Goal: Ask a question

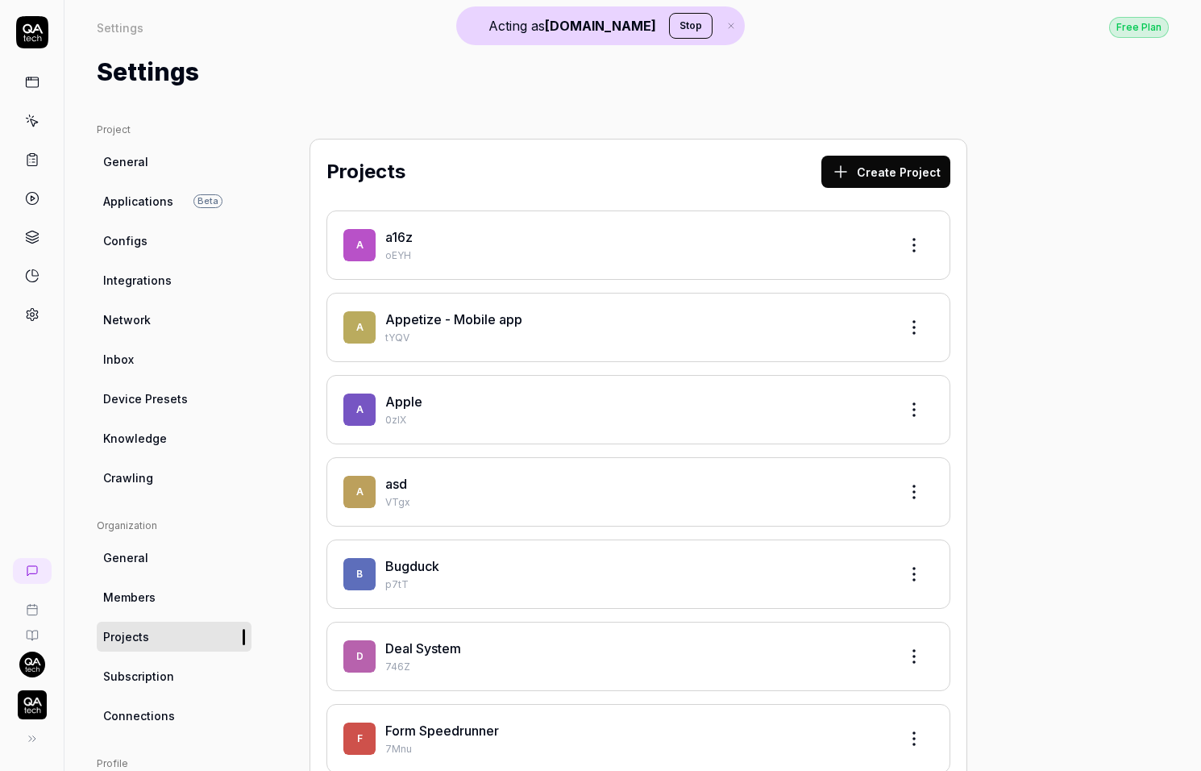
click at [37, 572] on icon at bounding box center [32, 570] width 13 height 13
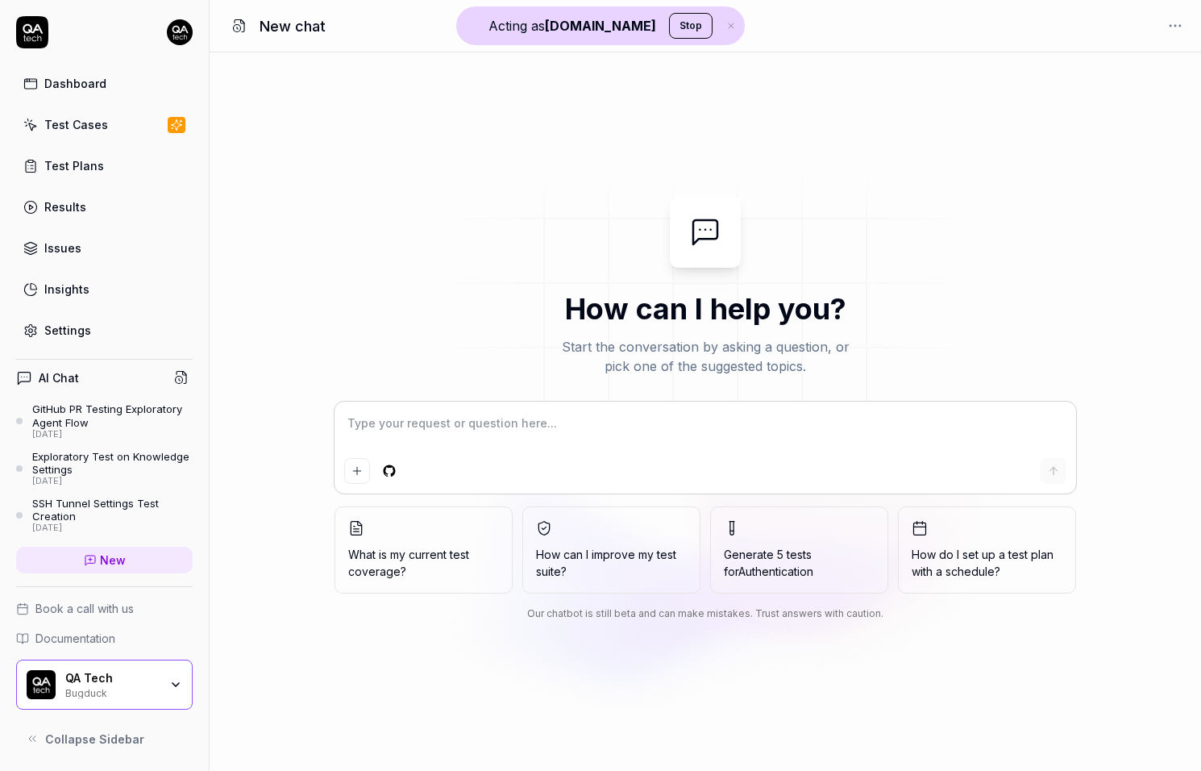
type textarea "*"
click at [431, 417] on textarea at bounding box center [705, 431] width 722 height 40
type textarea "R"
type textarea "*"
type textarea "Ru"
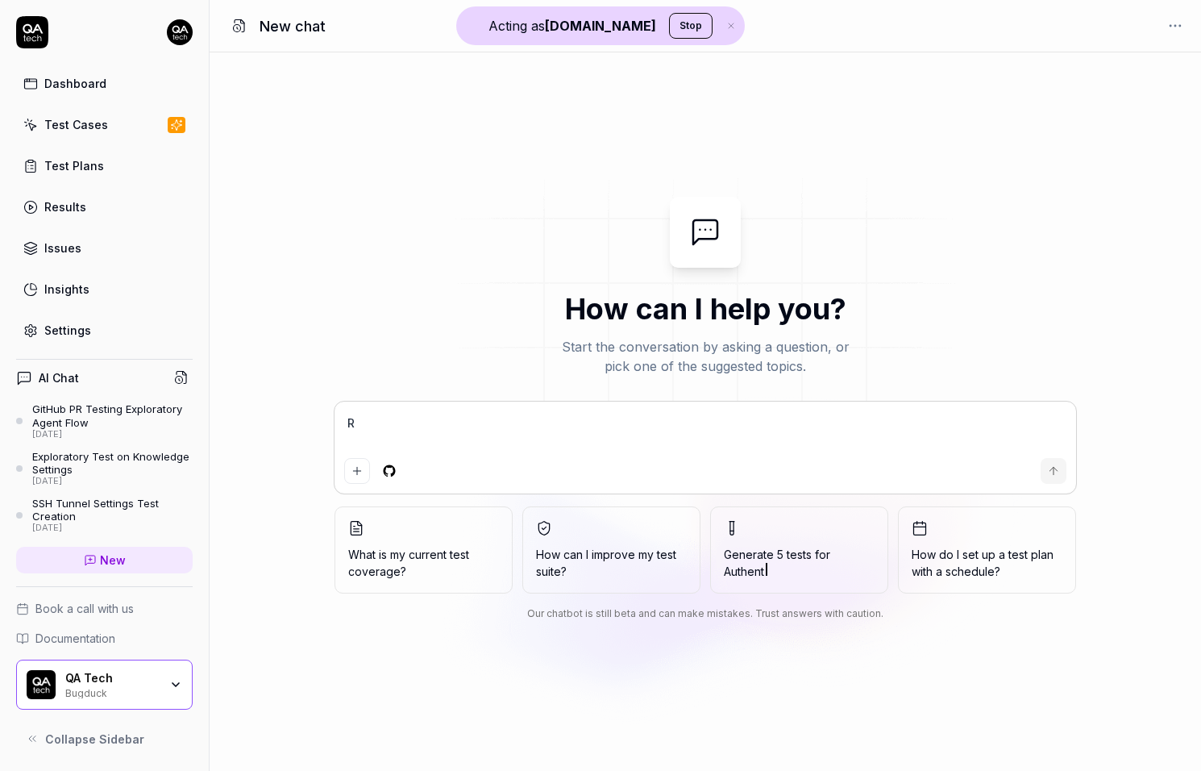
type textarea "*"
type textarea "Run"
type textarea "*"
type textarea "Run"
type textarea "*"
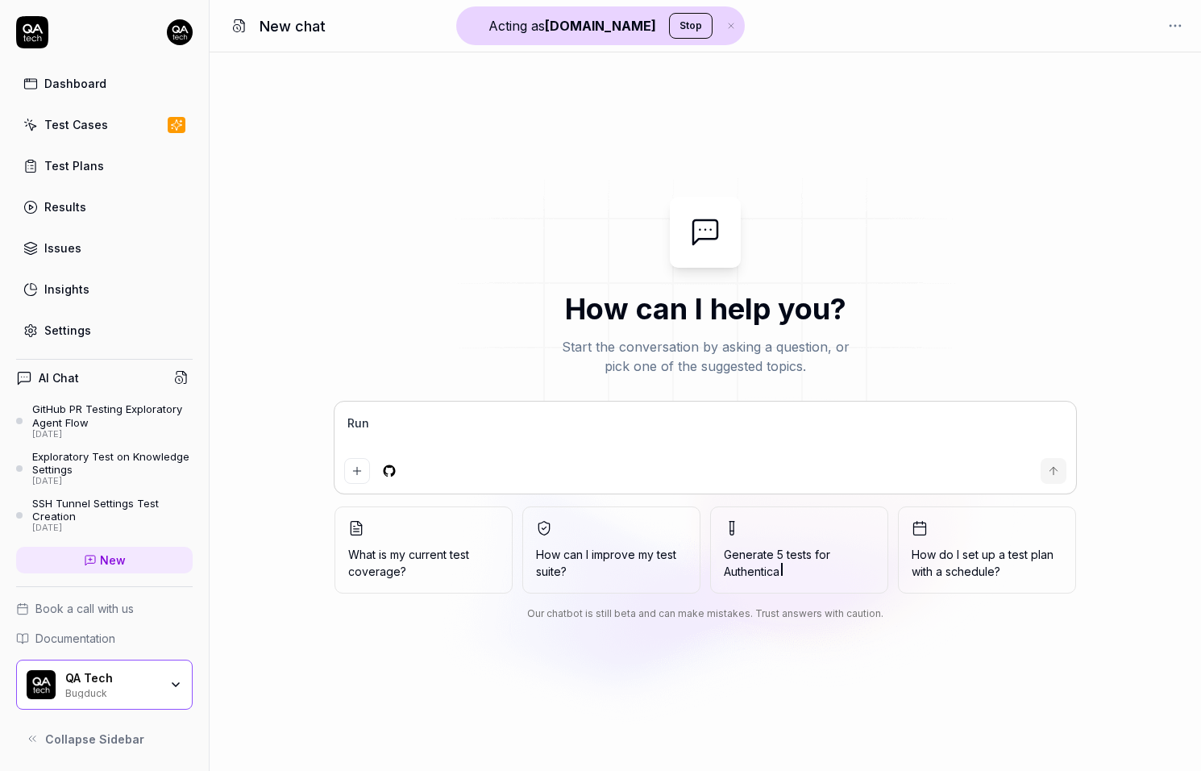
type textarea "Run e"
type textarea "*"
type textarea "Run ex"
type textarea "*"
type textarea "Run exp"
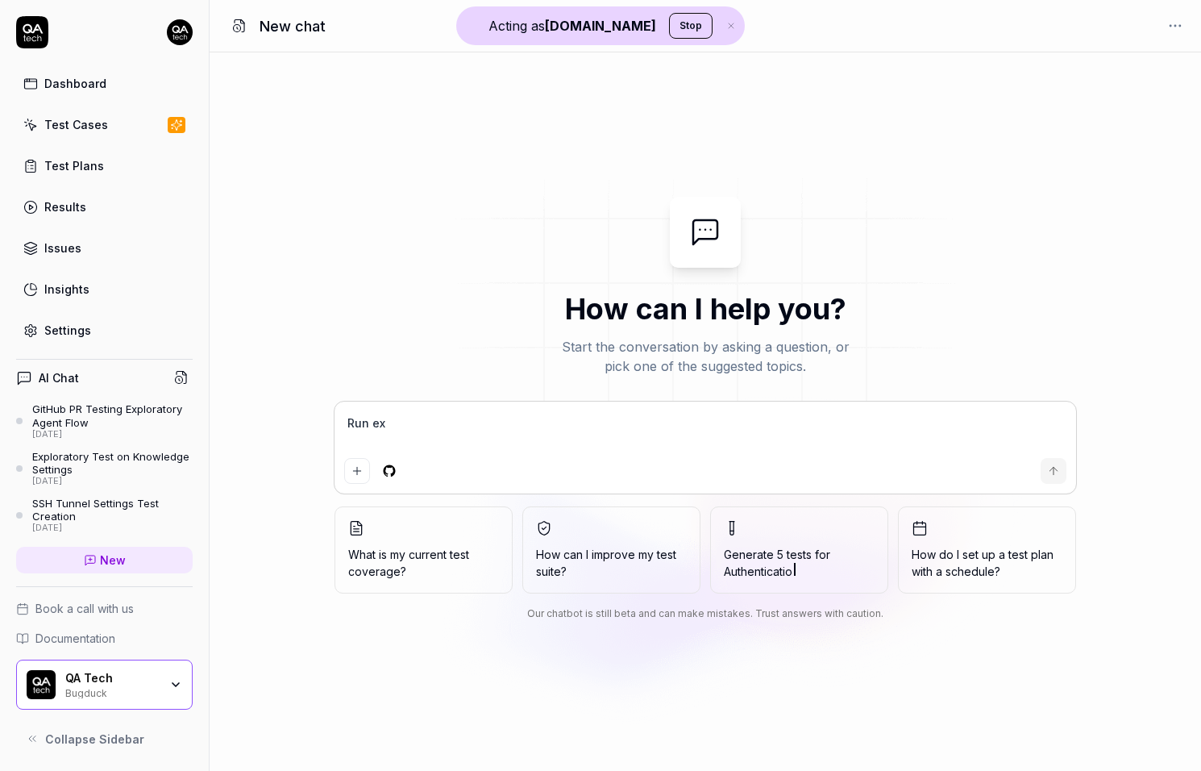
type textarea "*"
type textarea "Run expl"
type textarea "*"
type textarea "Run explo"
type textarea "*"
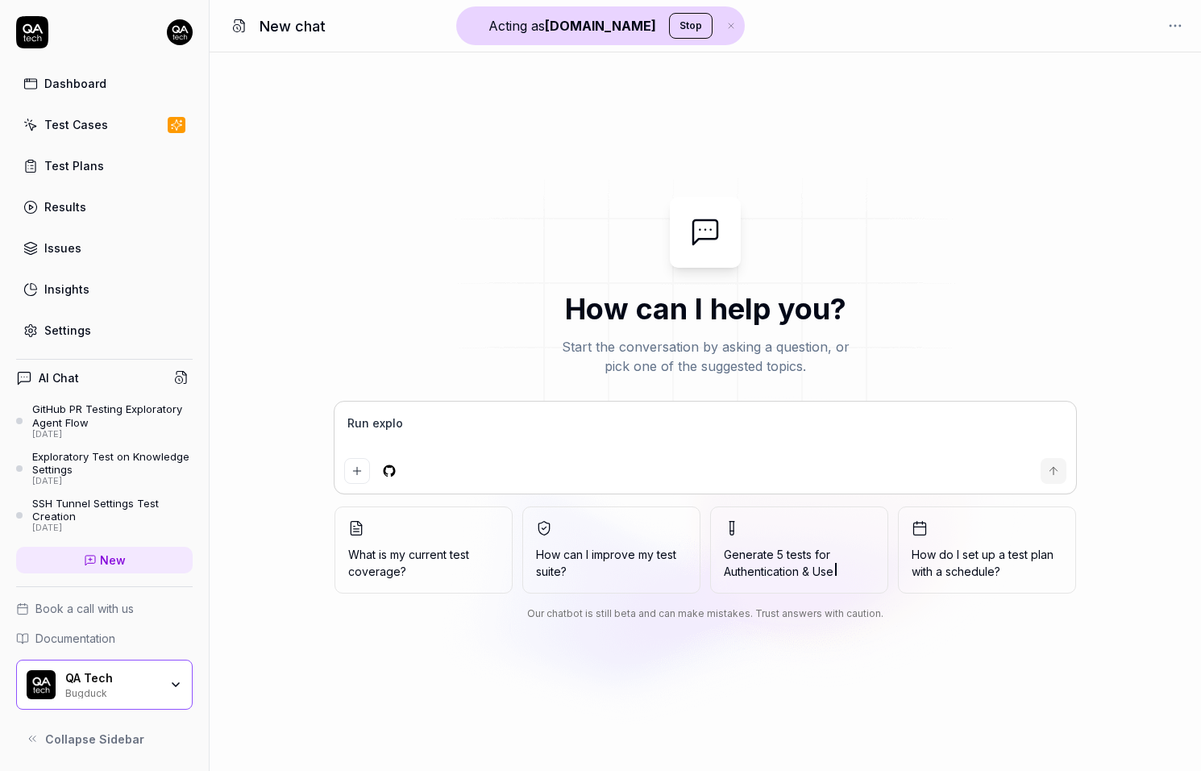
type textarea "Run explor"
type textarea "*"
type textarea "Run explore"
type textarea "*"
type textarea "R"
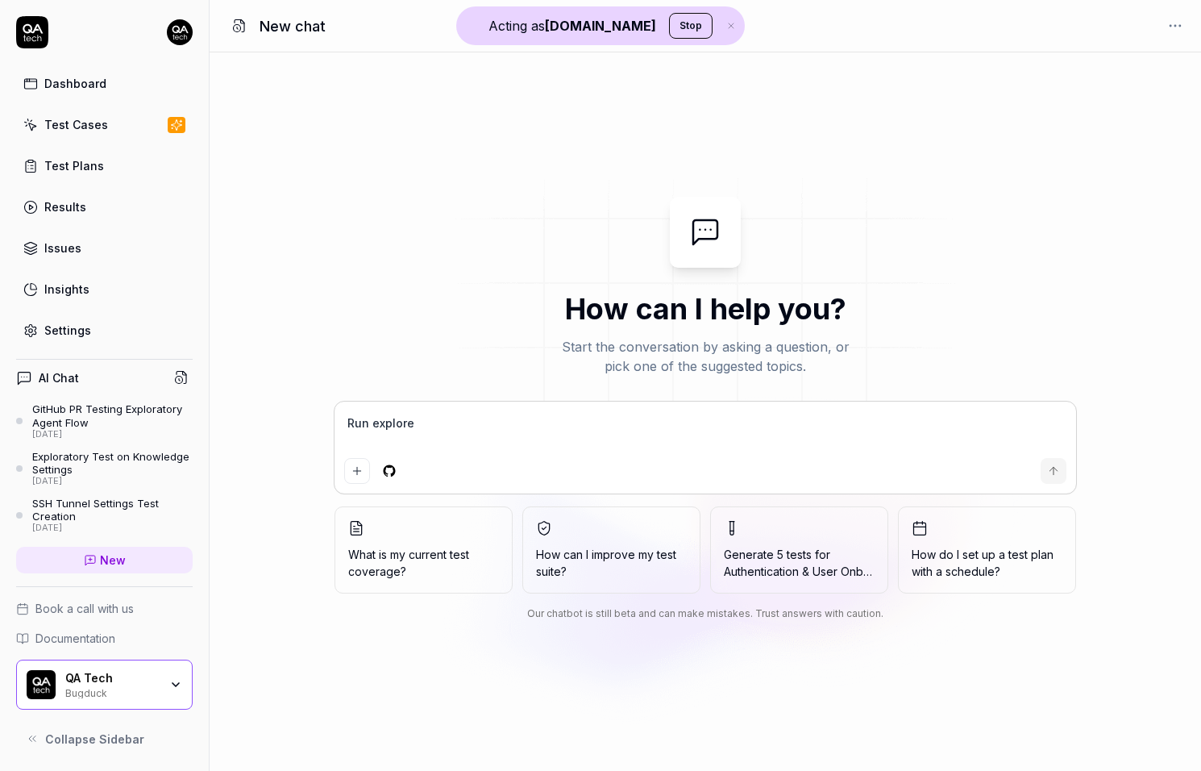
type textarea "*"
type textarea "Ru"
type textarea "*"
type textarea "Run"
type textarea "*"
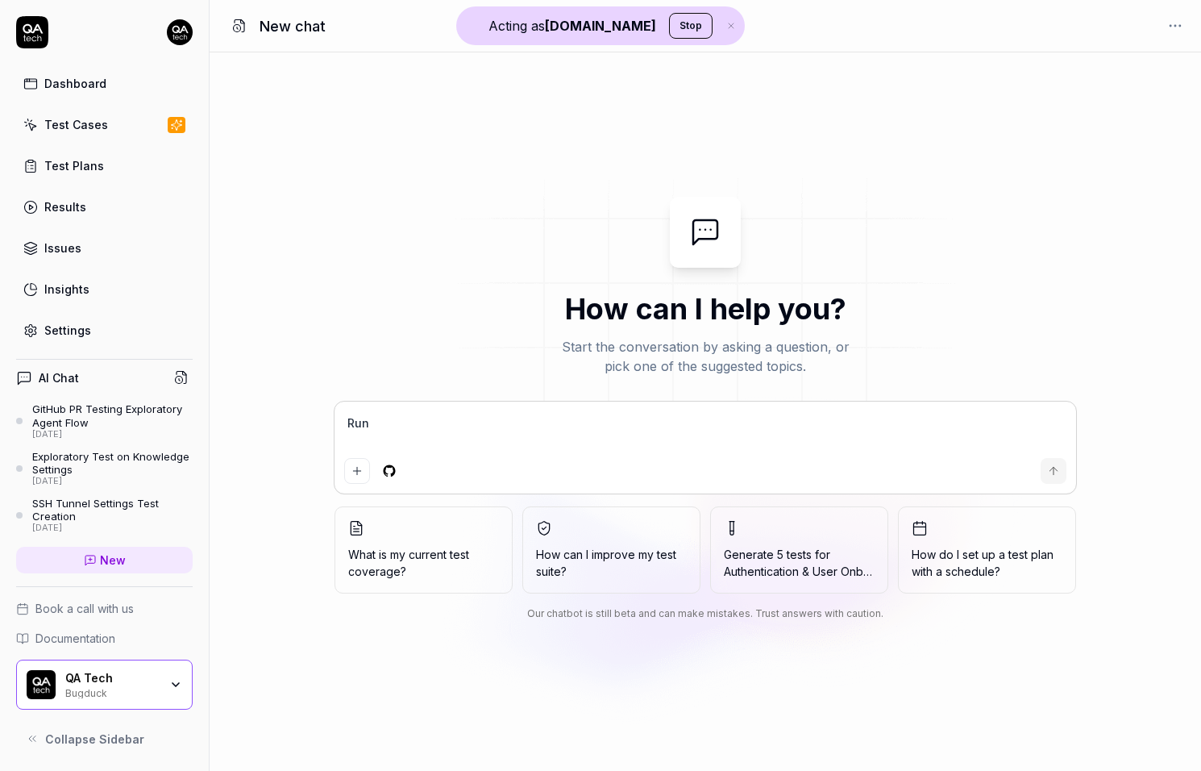
type textarea "Run"
type textarea "*"
type textarea "Run l"
type textarea "*"
type textarea "Run lo"
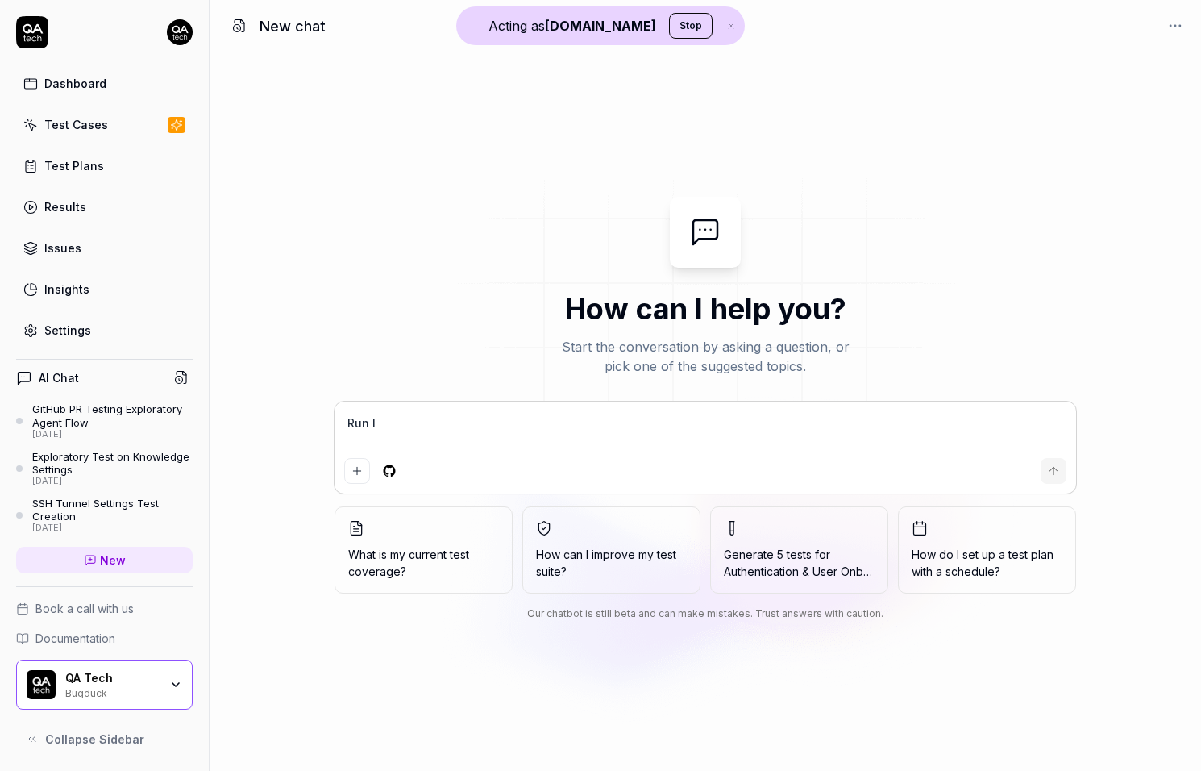
type textarea "*"
type textarea "Run log"
type textarea "*"
type textarea "Run logi"
type textarea "*"
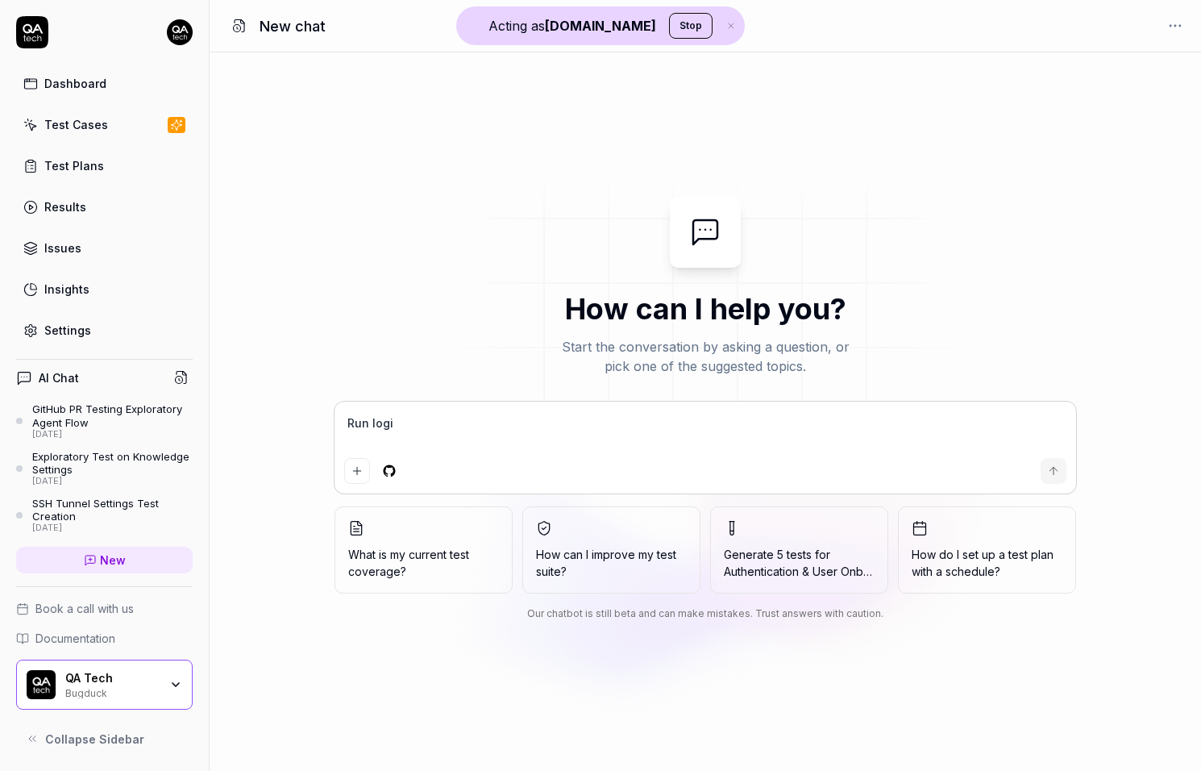
type textarea "Run login"
type textarea "*"
type textarea "Run login"
type textarea "*"
type textarea "Run login t"
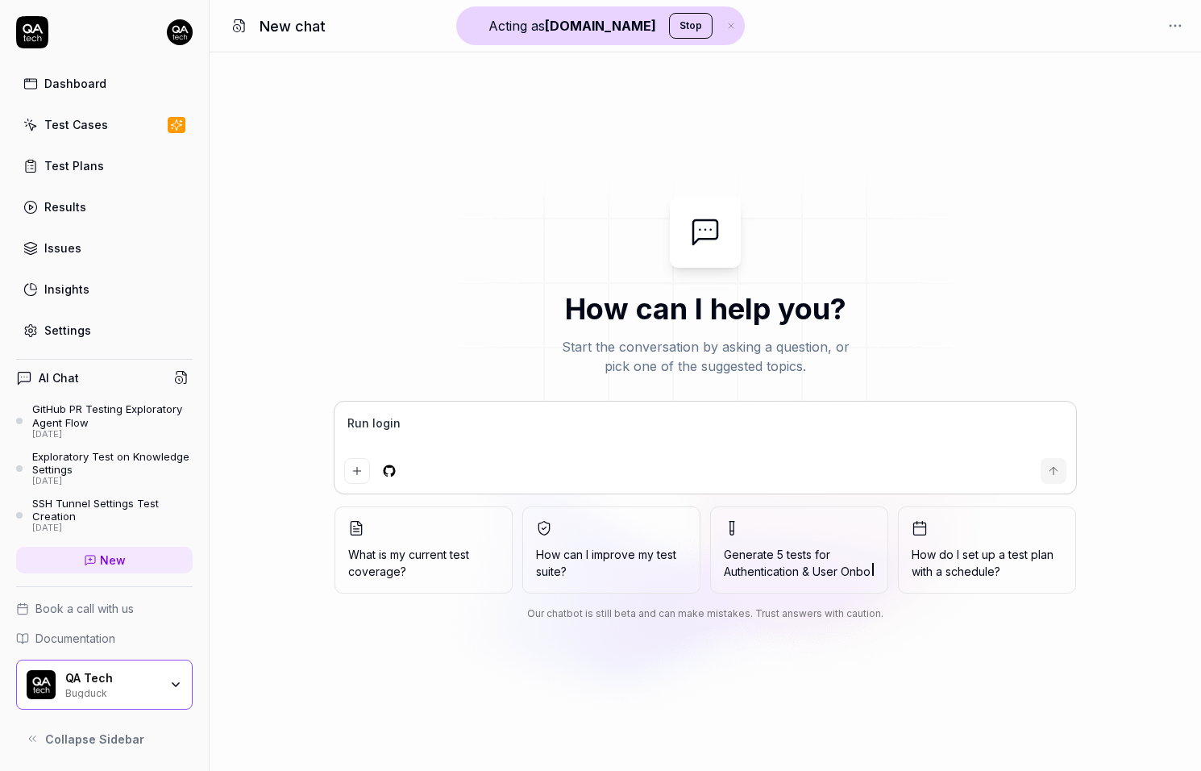
type textarea "*"
type textarea "Run login te"
type textarea "*"
type textarea "Run login tes"
type textarea "*"
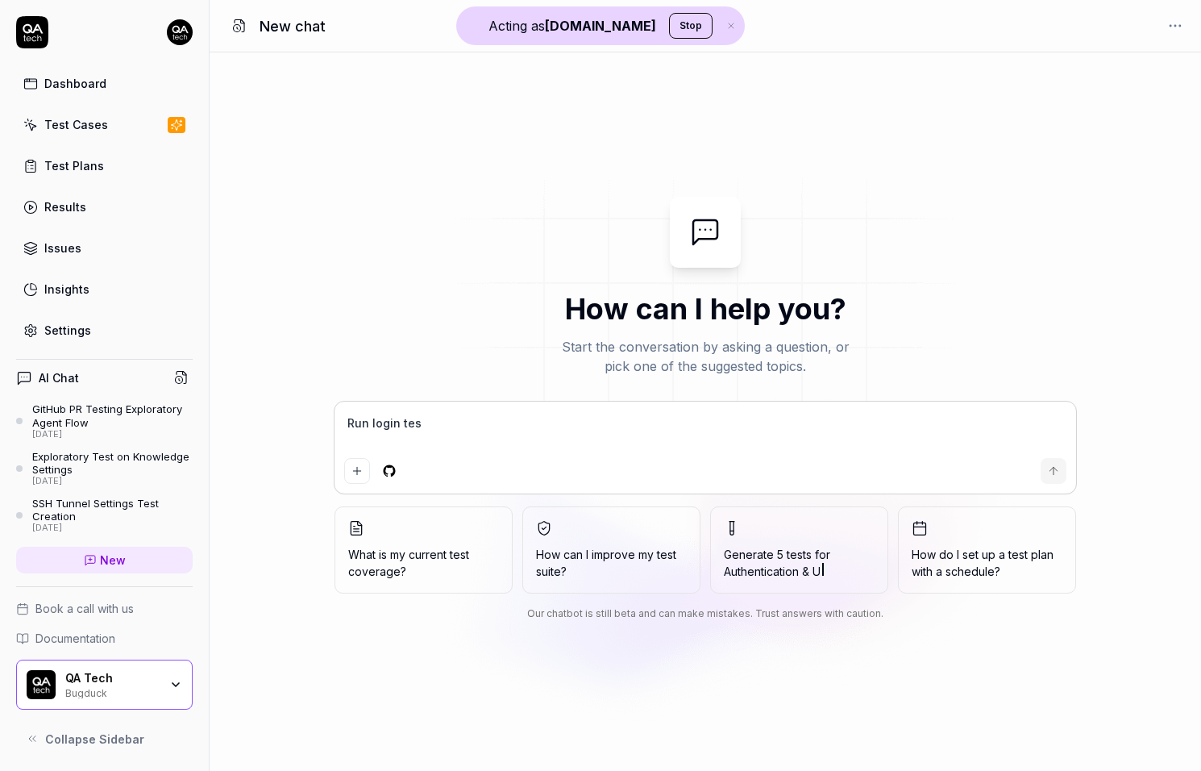
type textarea "Run login test"
type textarea "*"
type textarea "Run login test,"
type textarea "*"
type textarea "Run login test,"
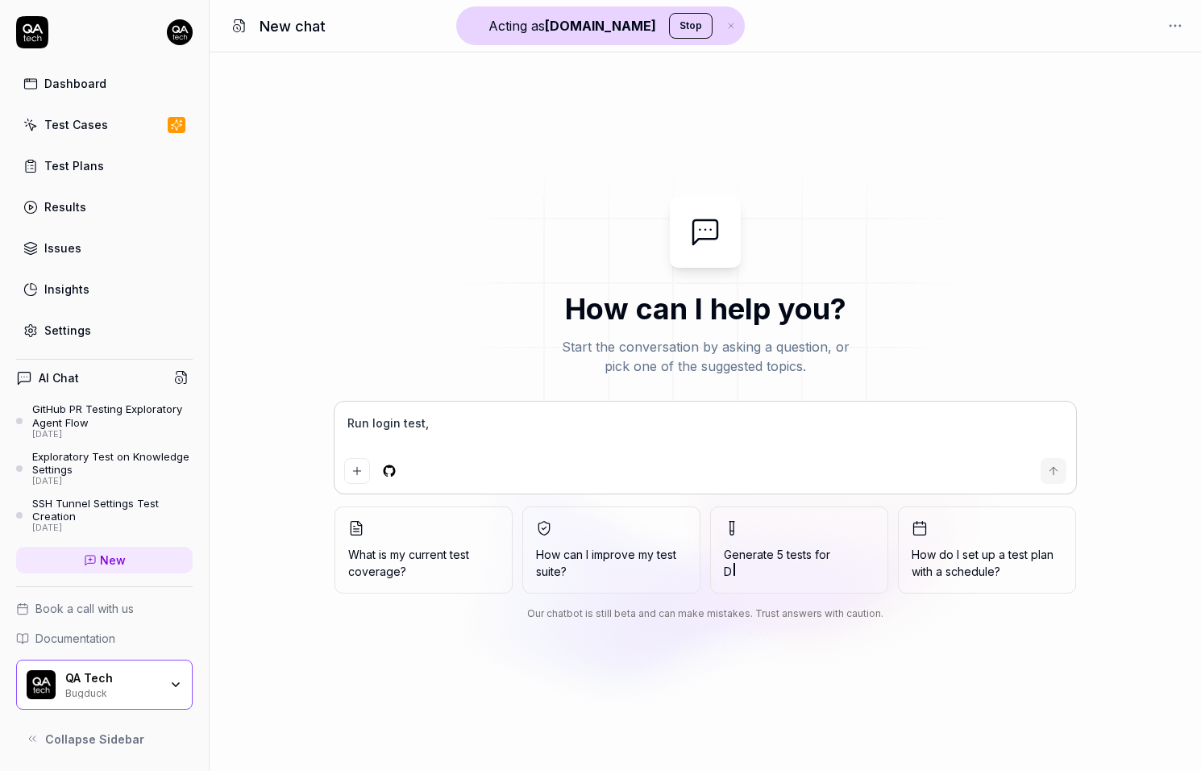
type textarea "*"
type textarea "Run login test,"
type textarea "*"
type textarea "Run login test"
type textarea "*"
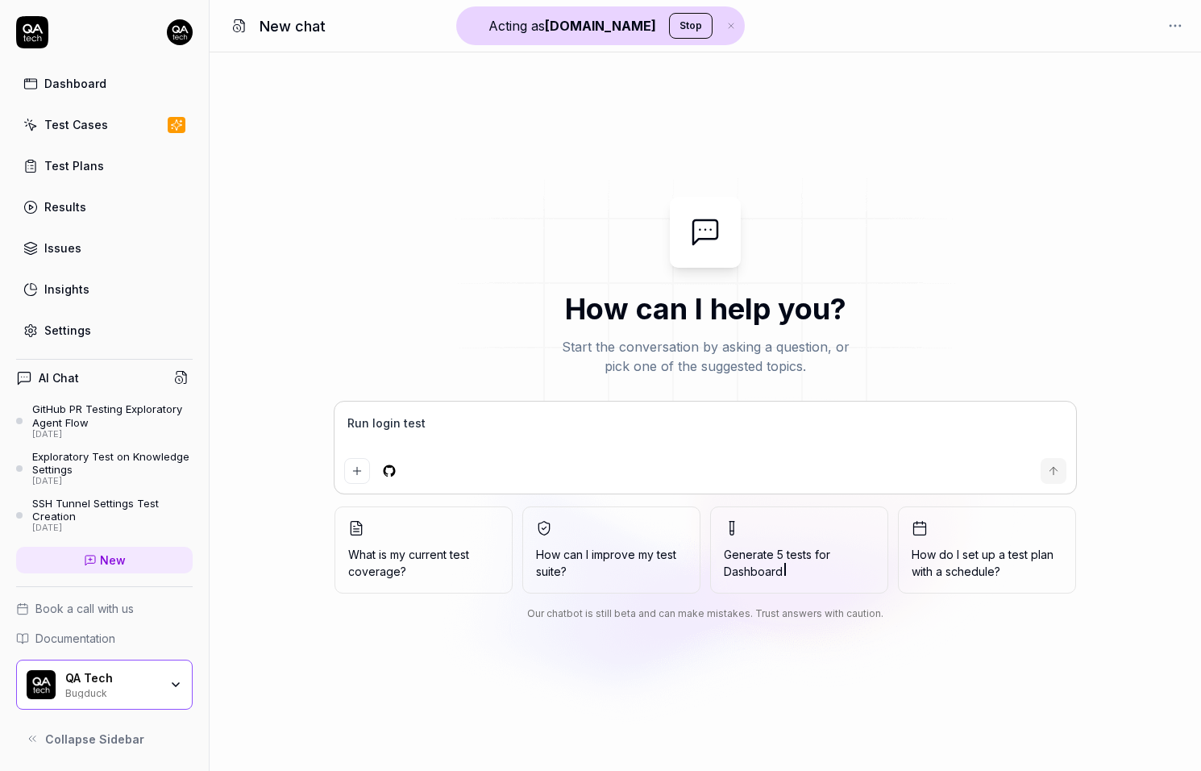
type textarea "Run login test,"
type textarea "*"
type textarea "Run login test,"
type textarea "*"
type textarea "Run login test, t"
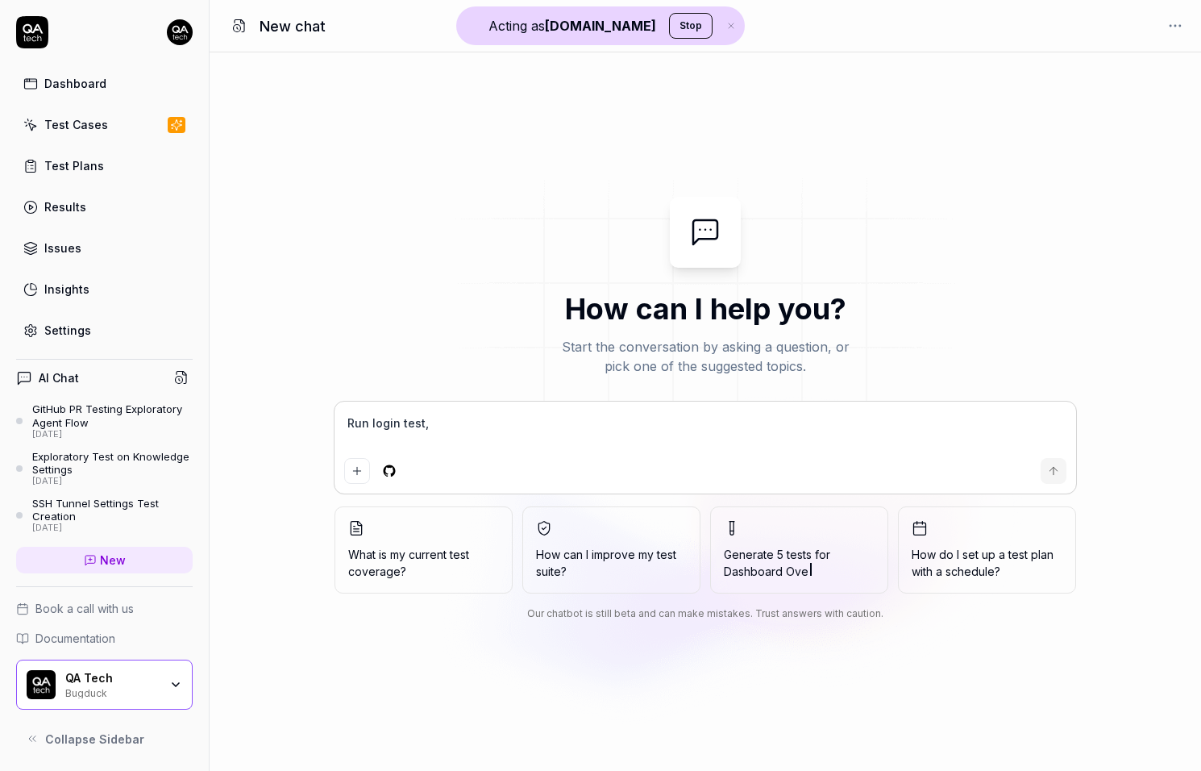
type textarea "*"
type textarea "Run login test, th"
type textarea "*"
type textarea "Run login test, the"
type textarea "*"
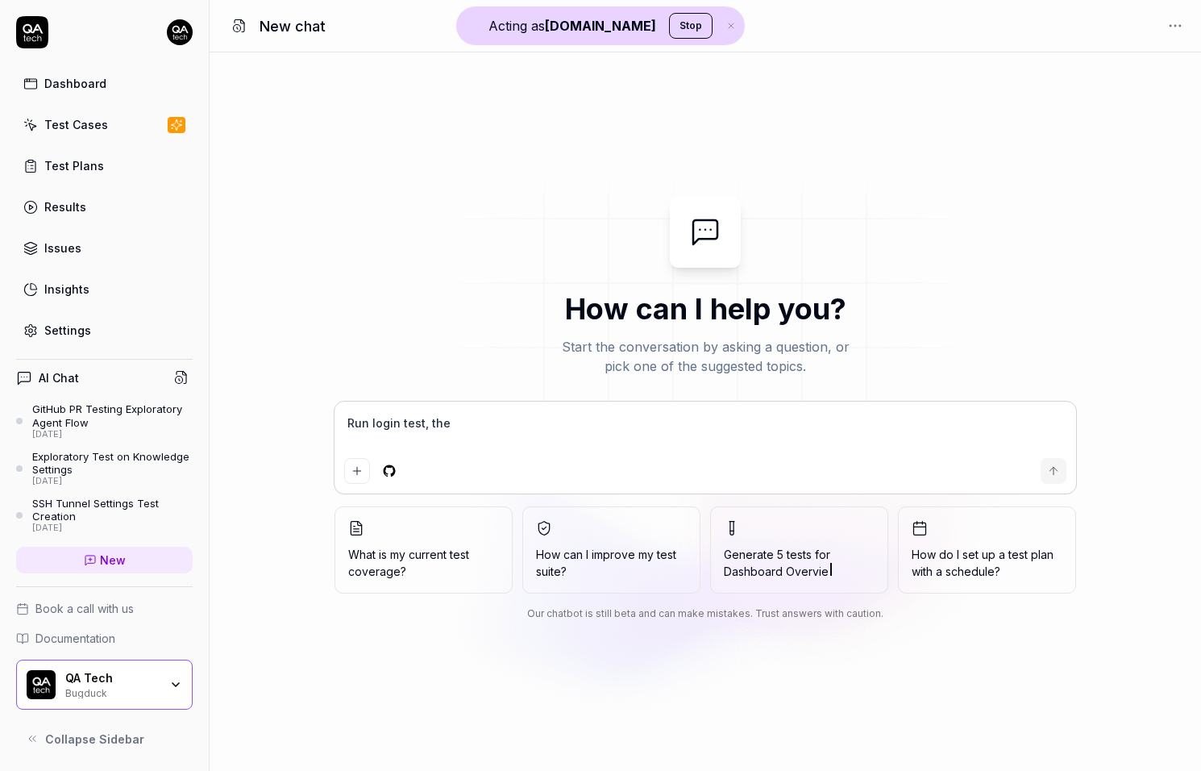
type textarea "Run login test, then"
type textarea "*"
type textarea "Run login test, then"
type textarea "*"
type textarea "Run login test, then a"
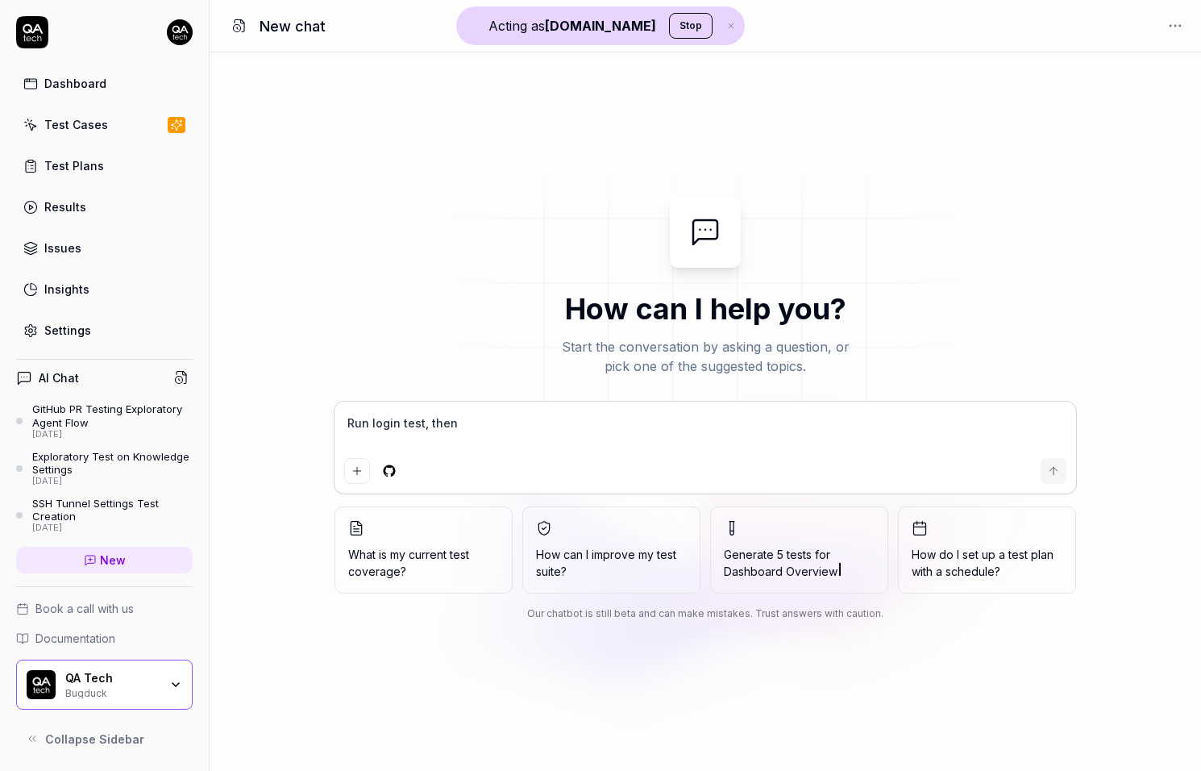
type textarea "*"
type textarea "Run login test, then an"
type textarea "*"
type textarea "Run login test, then [PERSON_NAME]"
type textarea "*"
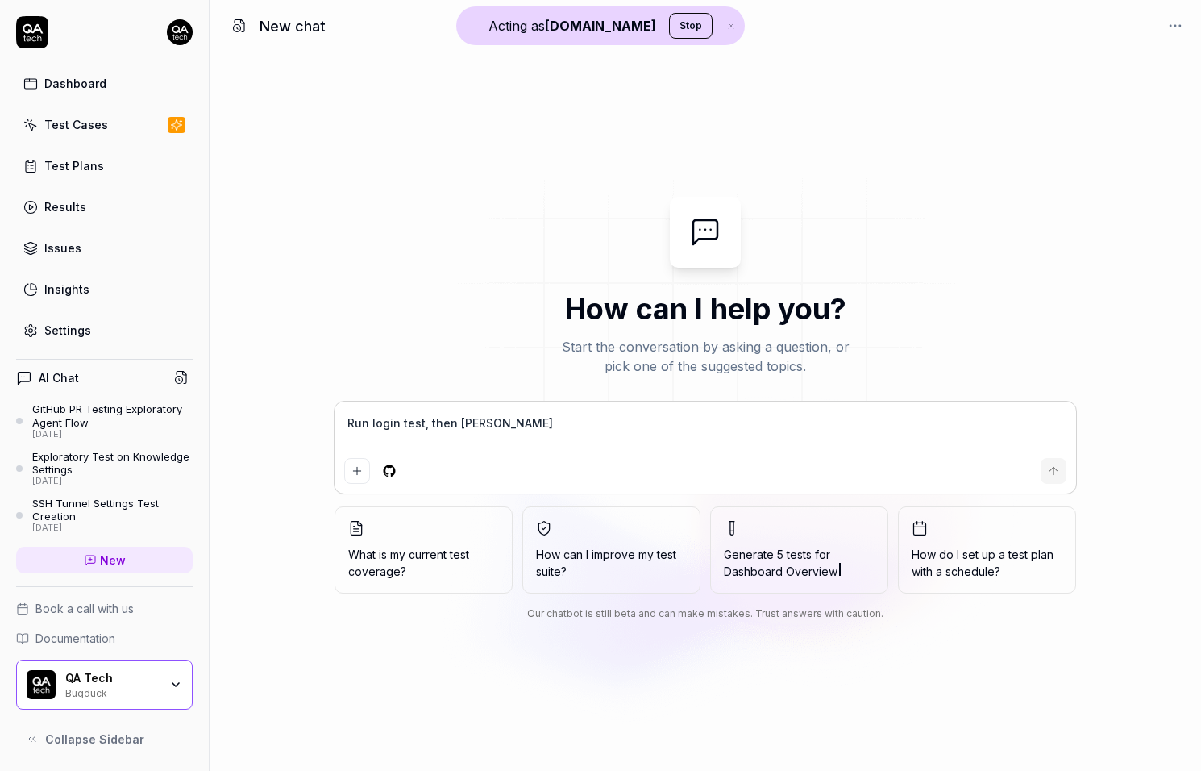
type textarea "Run login test, then anal"
type textarea "*"
type textarea "Run login test, then analy"
type textarea "*"
type textarea "Run login test, then analyz"
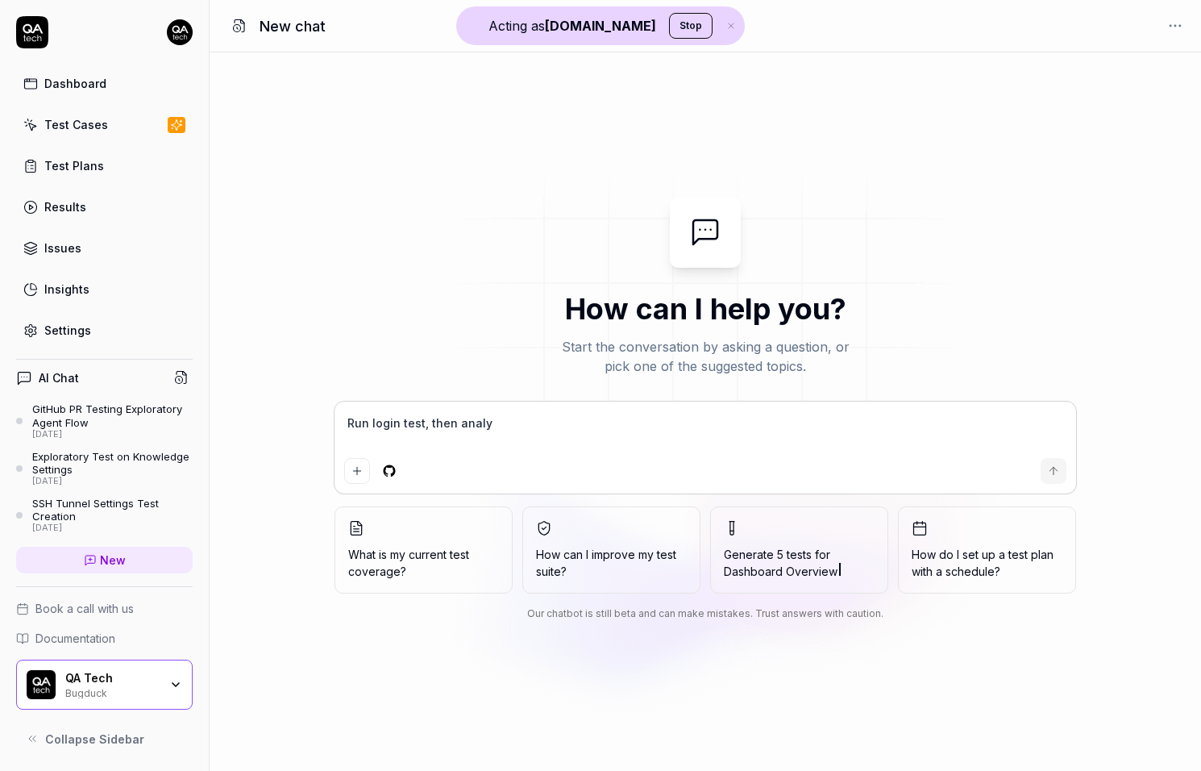
type textarea "*"
type textarea "Run login test, then analyze"
type textarea "*"
type textarea "Run login test, then analyze"
type textarea "*"
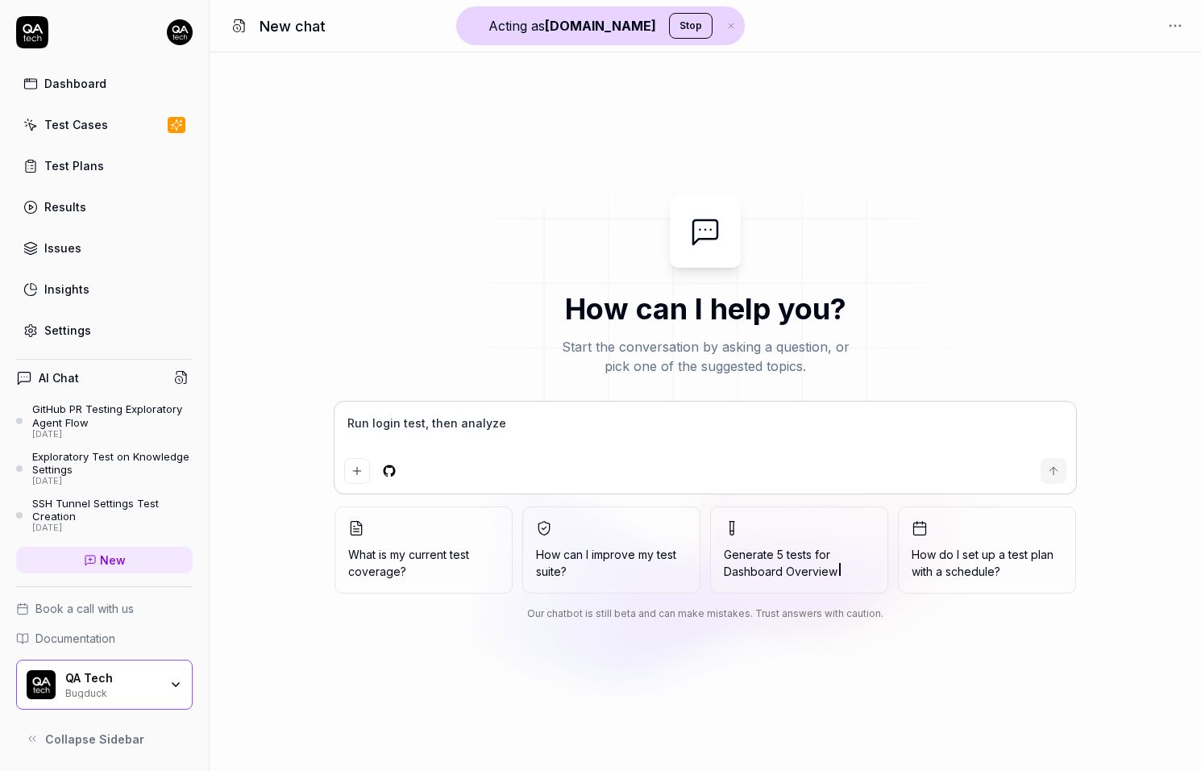
type textarea "Run login test, then analyze d"
type textarea "*"
type textarea "Run login test, then analyze d="
type textarea "*"
type textarea "Run login test, then analyze d=0"
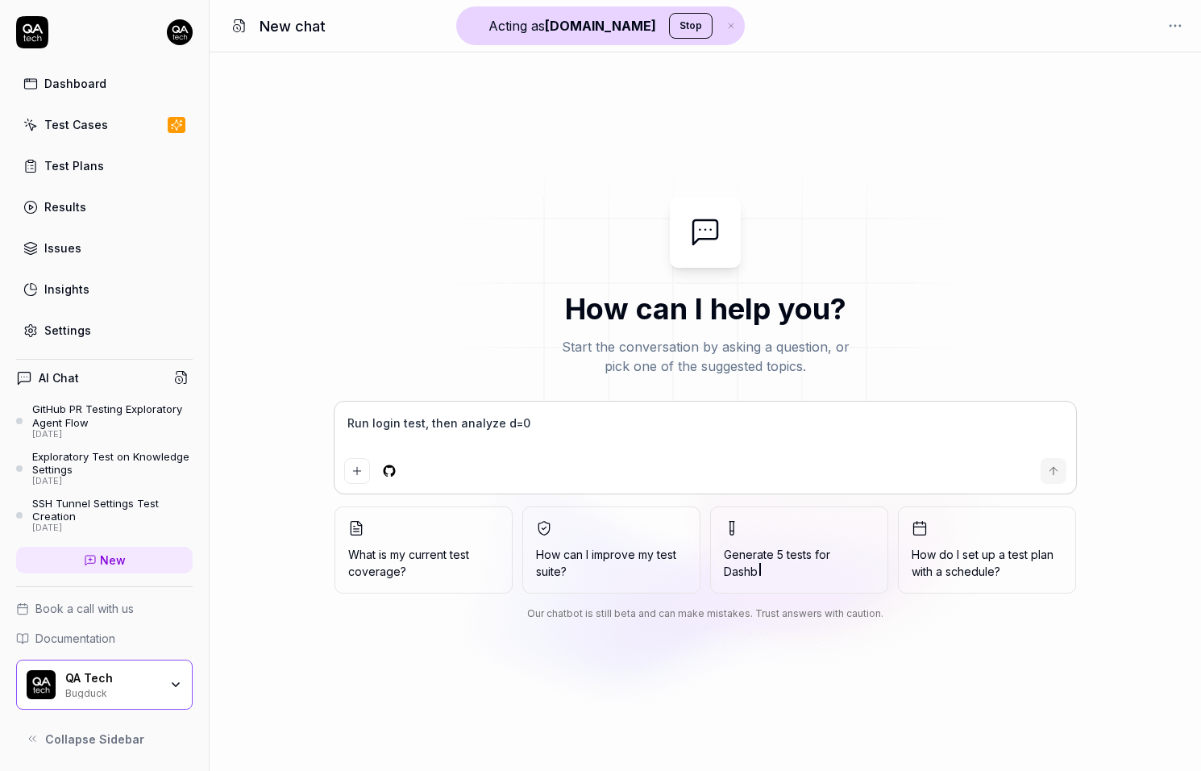
type textarea "*"
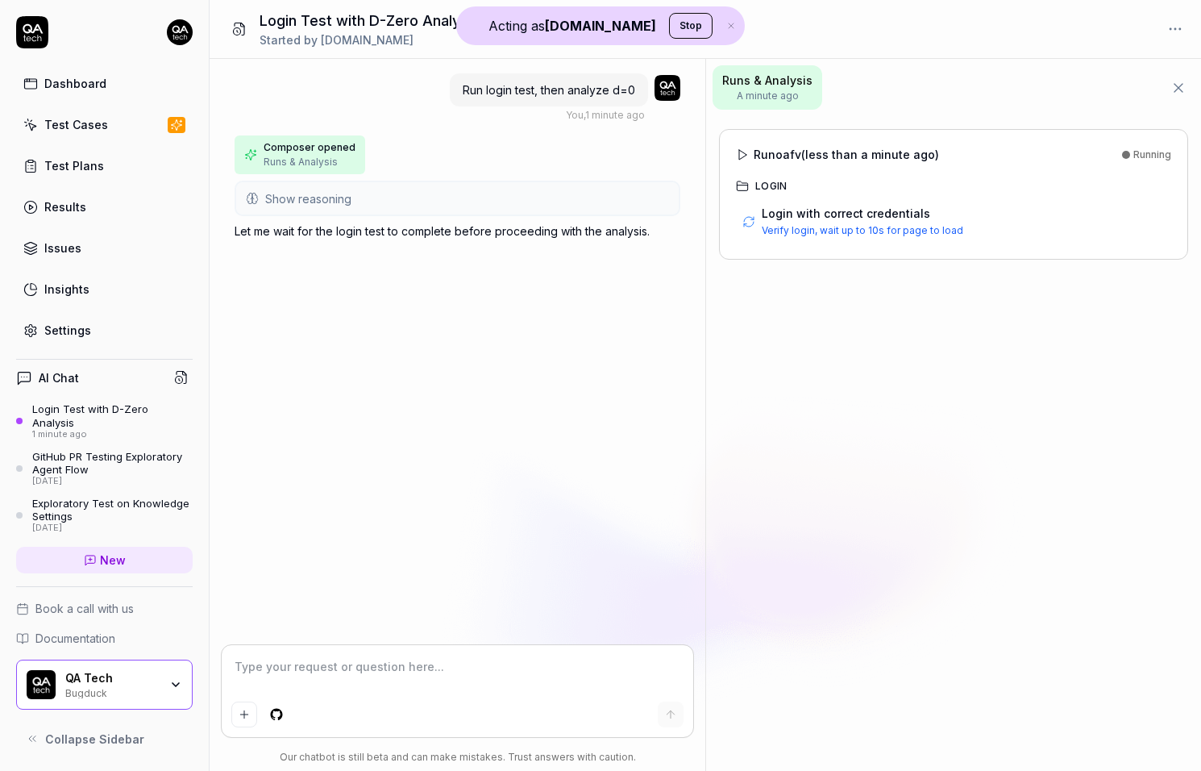
click at [388, 668] on textarea at bounding box center [456, 675] width 451 height 40
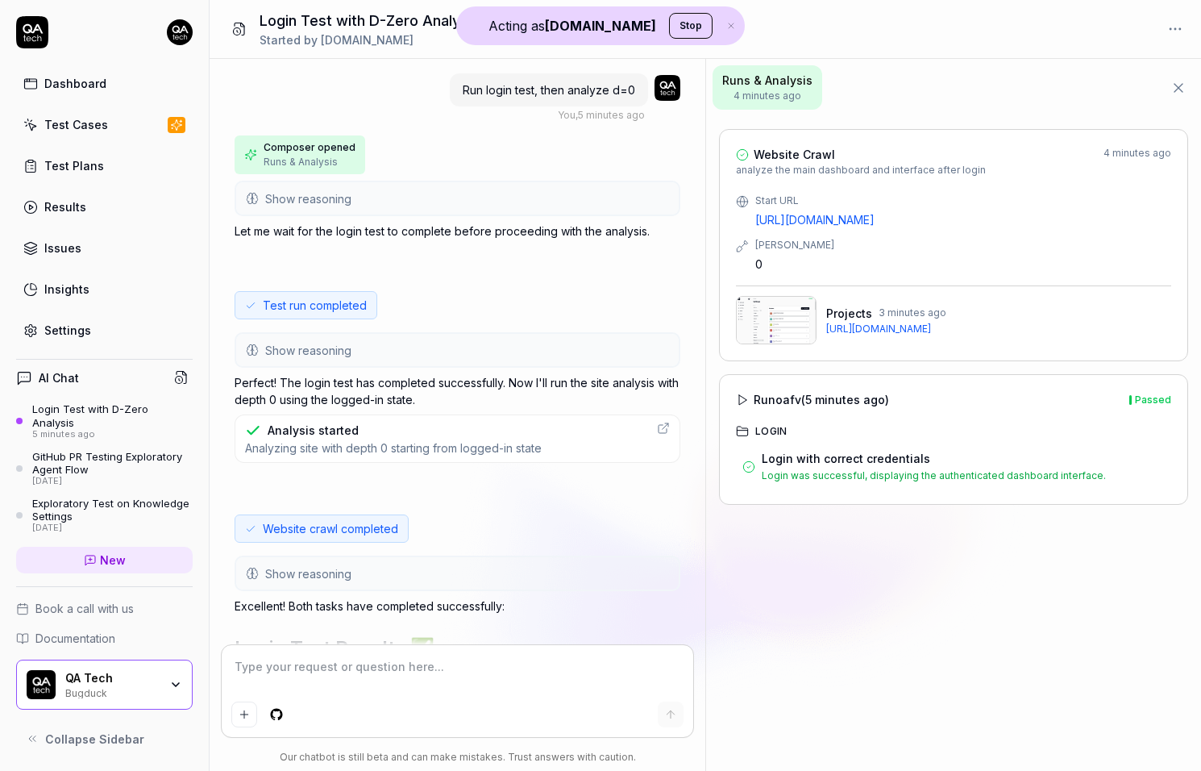
click at [474, 91] on span "Run login test, then analyze d=0" at bounding box center [549, 90] width 173 height 14
drag, startPoint x: 474, startPoint y: 91, endPoint x: 635, endPoint y: 92, distance: 161.2
click at [635, 92] on div "Run login test, then analyze d=0" at bounding box center [549, 89] width 198 height 33
click at [529, 86] on span "Run login test, then analyze d=0" at bounding box center [549, 90] width 173 height 14
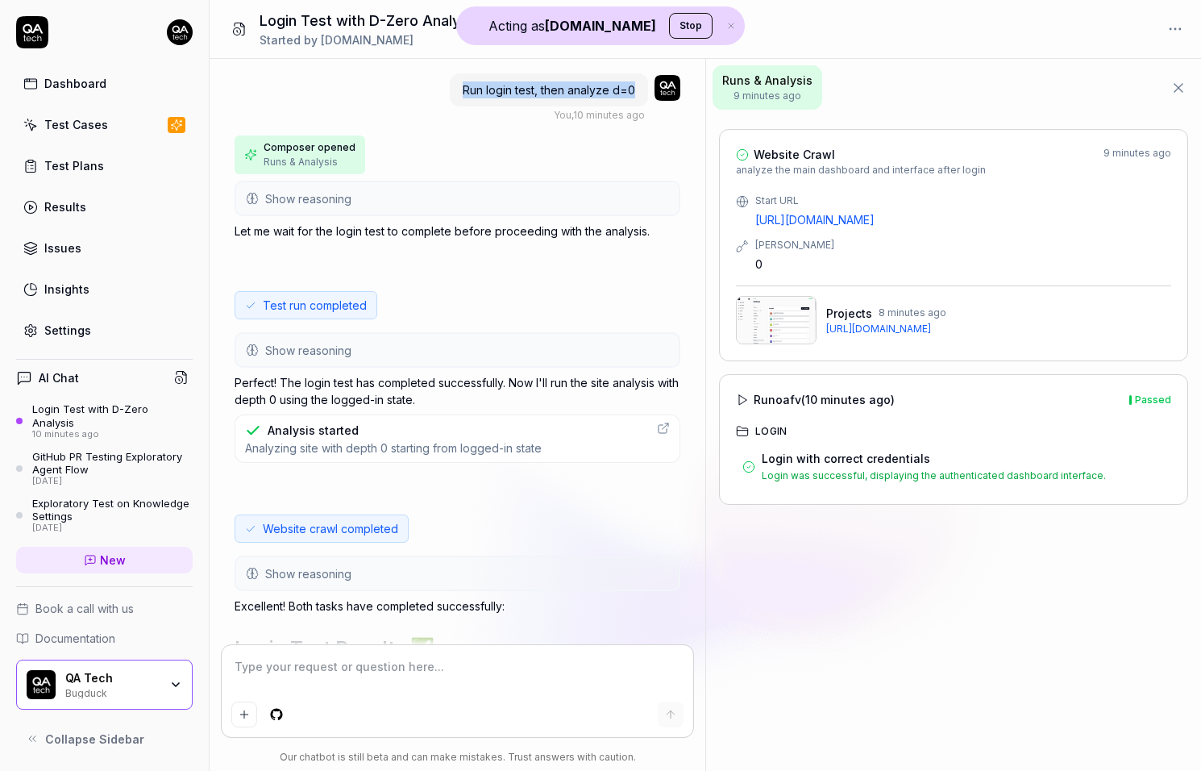
click at [529, 86] on span "Run login test, then analyze d=0" at bounding box center [549, 90] width 173 height 14
click at [539, 93] on span "Run login test, then analyze d=0" at bounding box center [549, 90] width 173 height 14
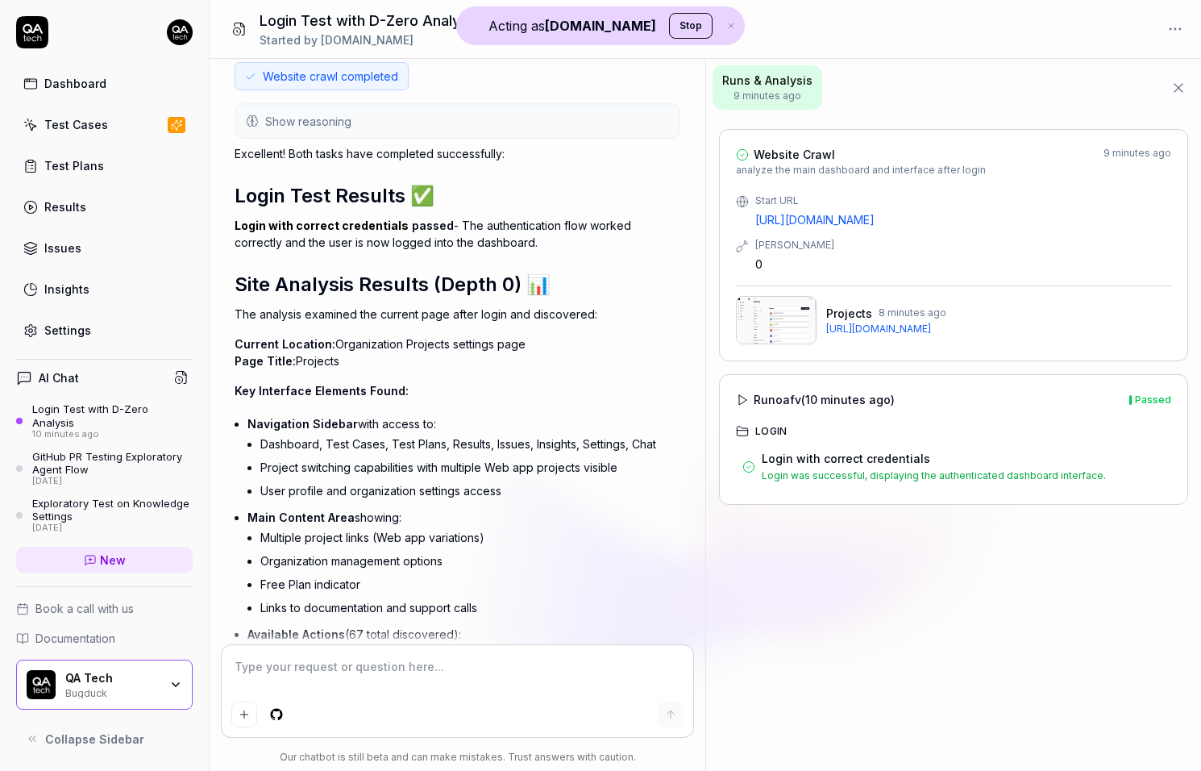
scroll to position [458, 0]
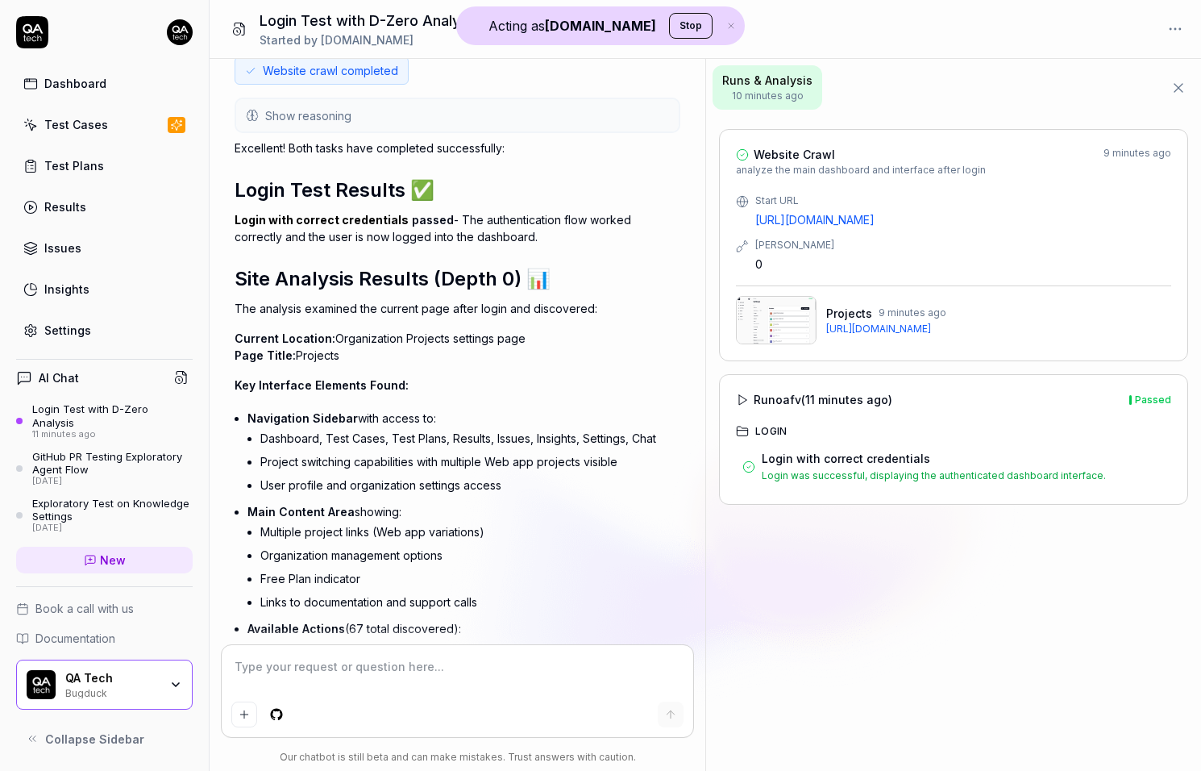
click at [771, 474] on div "Login was successful, displaying the authenticated dashboard interface." at bounding box center [963, 475] width 403 height 15
drag, startPoint x: 771, startPoint y: 474, endPoint x: 1091, endPoint y: 474, distance: 320.1
click at [1091, 474] on div "Login was successful, displaying the authenticated dashboard interface." at bounding box center [963, 475] width 403 height 15
click at [1076, 485] on div "Login with correct credentials Login was successful, displaying the authenticat…" at bounding box center [953, 466] width 435 height 43
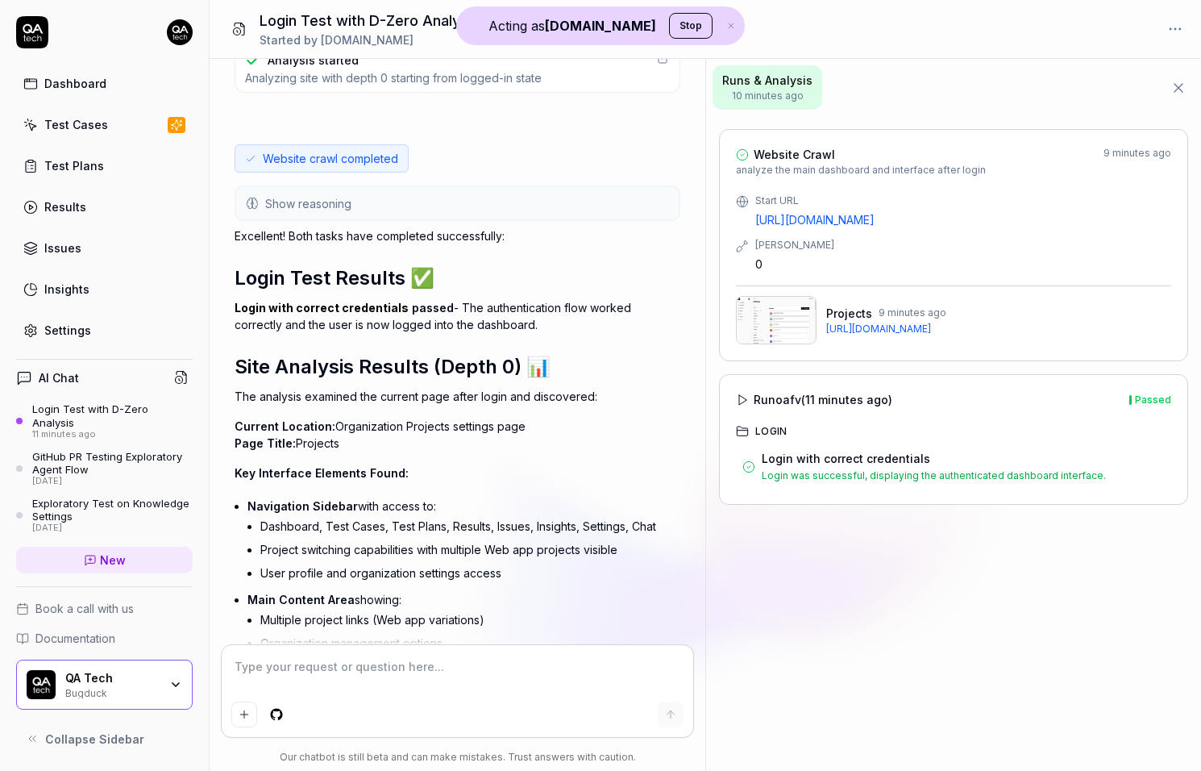
scroll to position [367, 0]
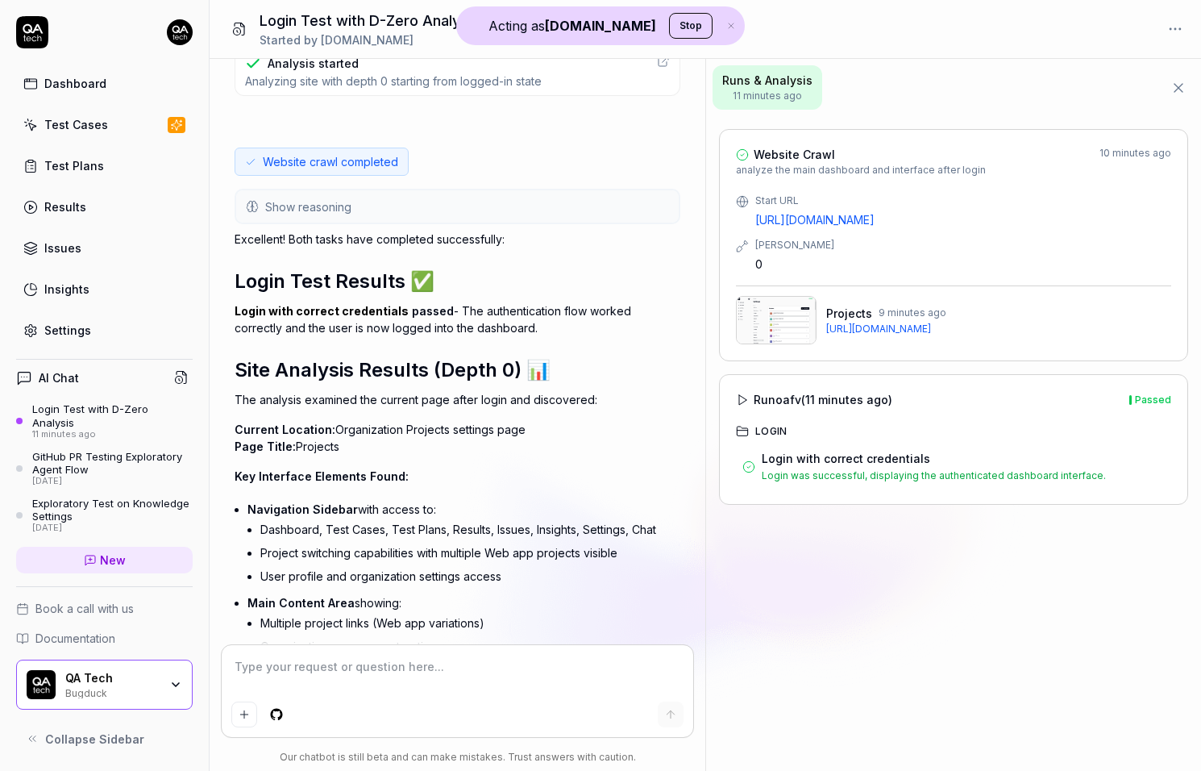
click at [248, 305] on link "Login with correct credentials" at bounding box center [322, 311] width 174 height 14
click at [0, 0] on div "Dashboard Test Cases Test Plans Results Issues Insights Settings AI Chat Login …" at bounding box center [600, 385] width 1201 height 771
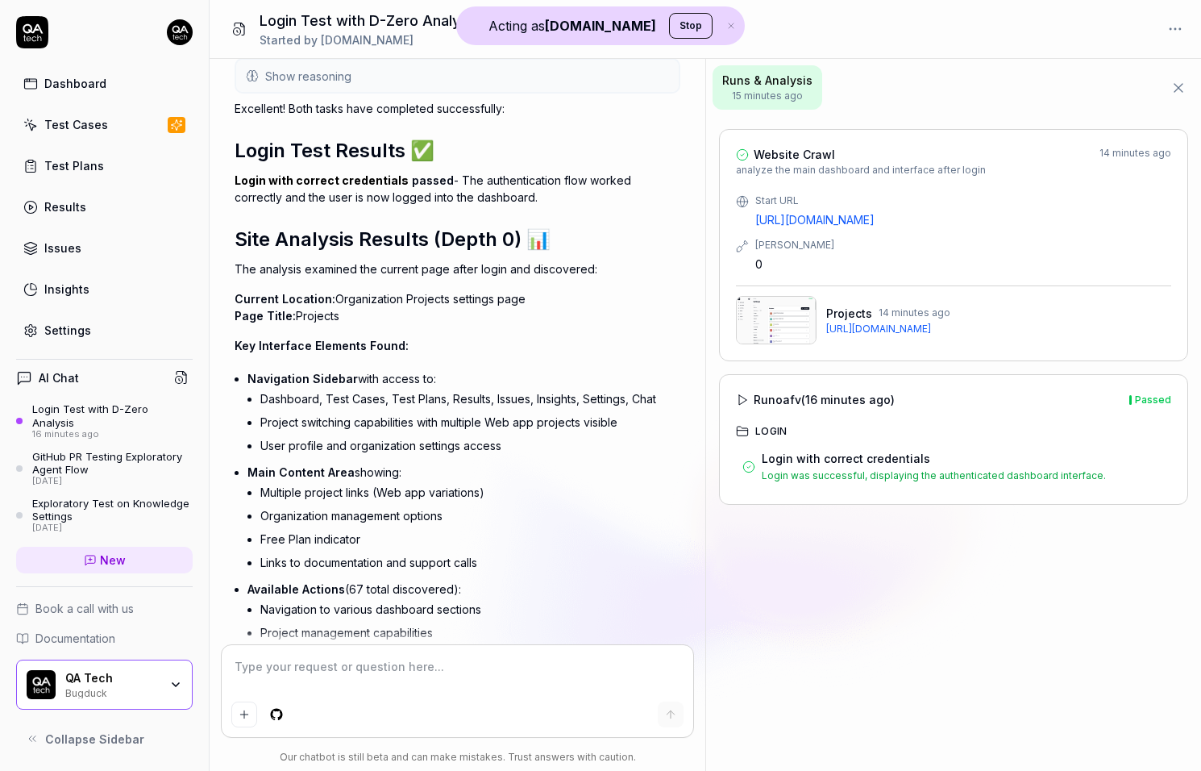
scroll to position [705, 0]
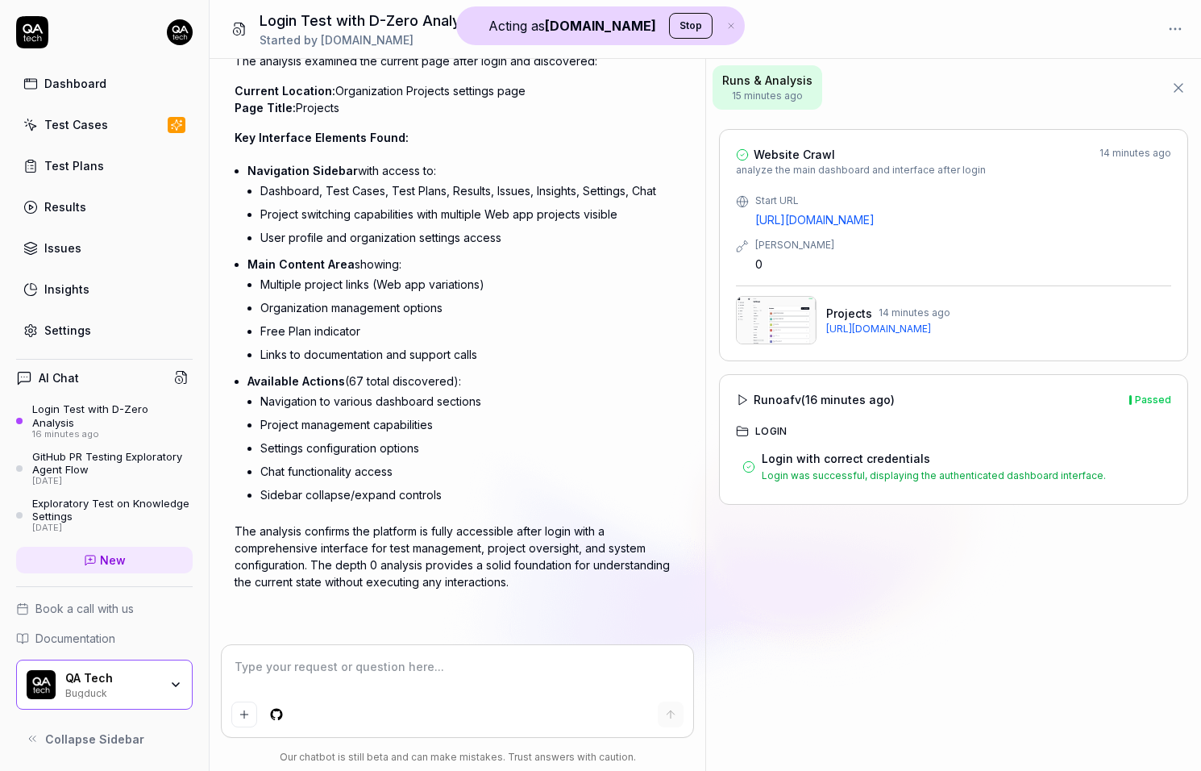
type textarea "*"
click at [131, 553] on link "New" at bounding box center [104, 560] width 177 height 27
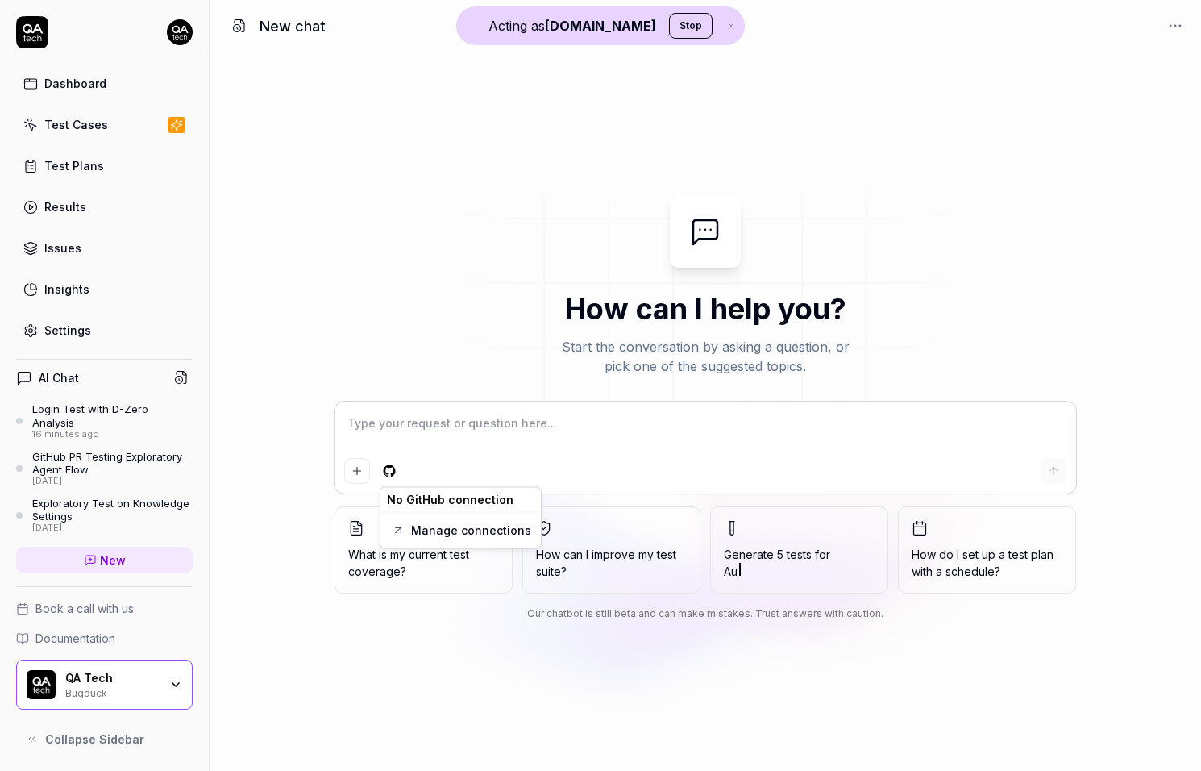
click at [392, 476] on html "Acting as QA.tech Stop Dashboard Test Cases Test Plans Results Issues Insights …" at bounding box center [600, 385] width 1201 height 771
click at [421, 533] on div "QAdottech / BugDuck" at bounding box center [453, 531] width 144 height 35
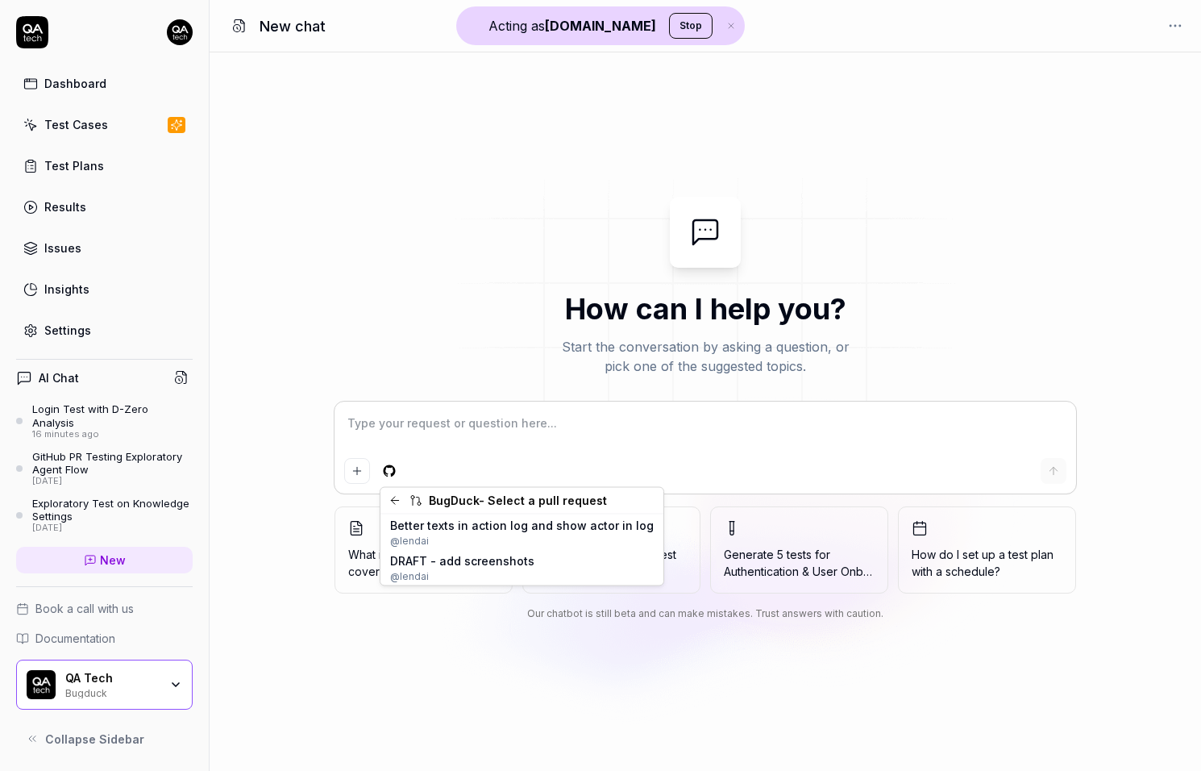
click at [401, 498] on div at bounding box center [395, 501] width 16 height 16
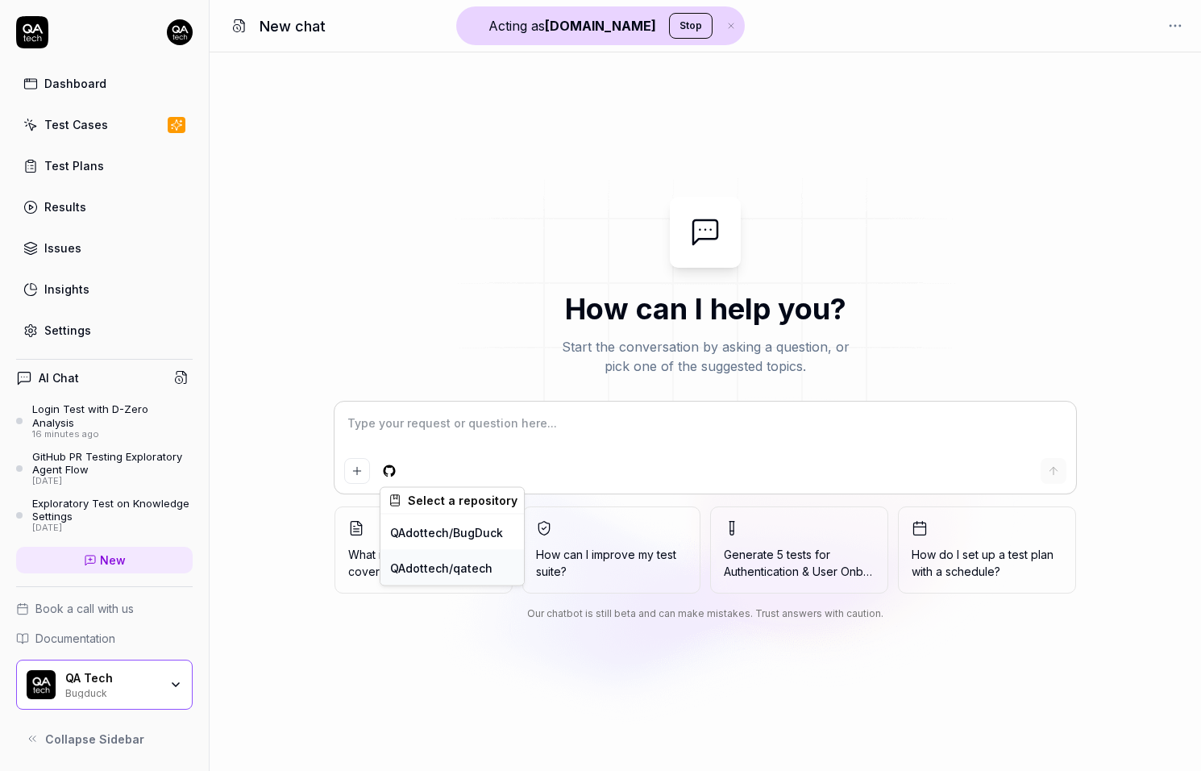
click at [431, 561] on div "QAdottech / qatech" at bounding box center [453, 567] width 144 height 35
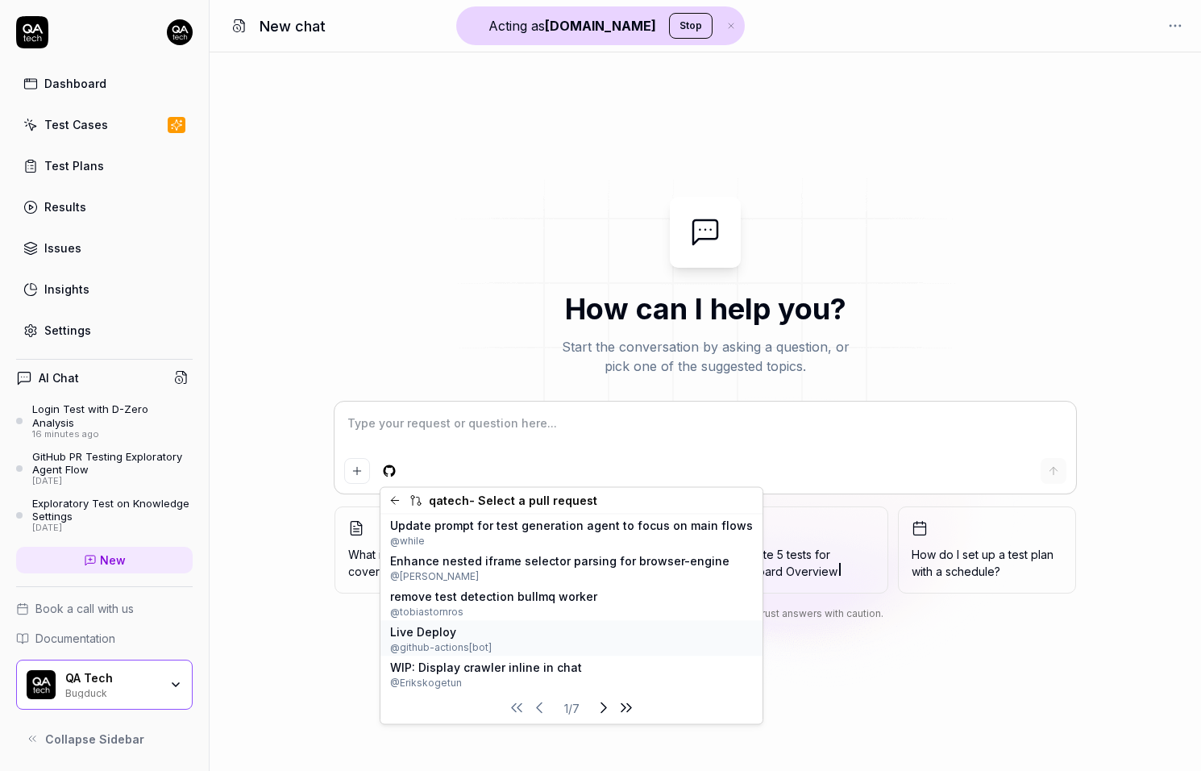
click at [479, 644] on span "@ github-actions[bot]" at bounding box center [441, 646] width 102 height 15
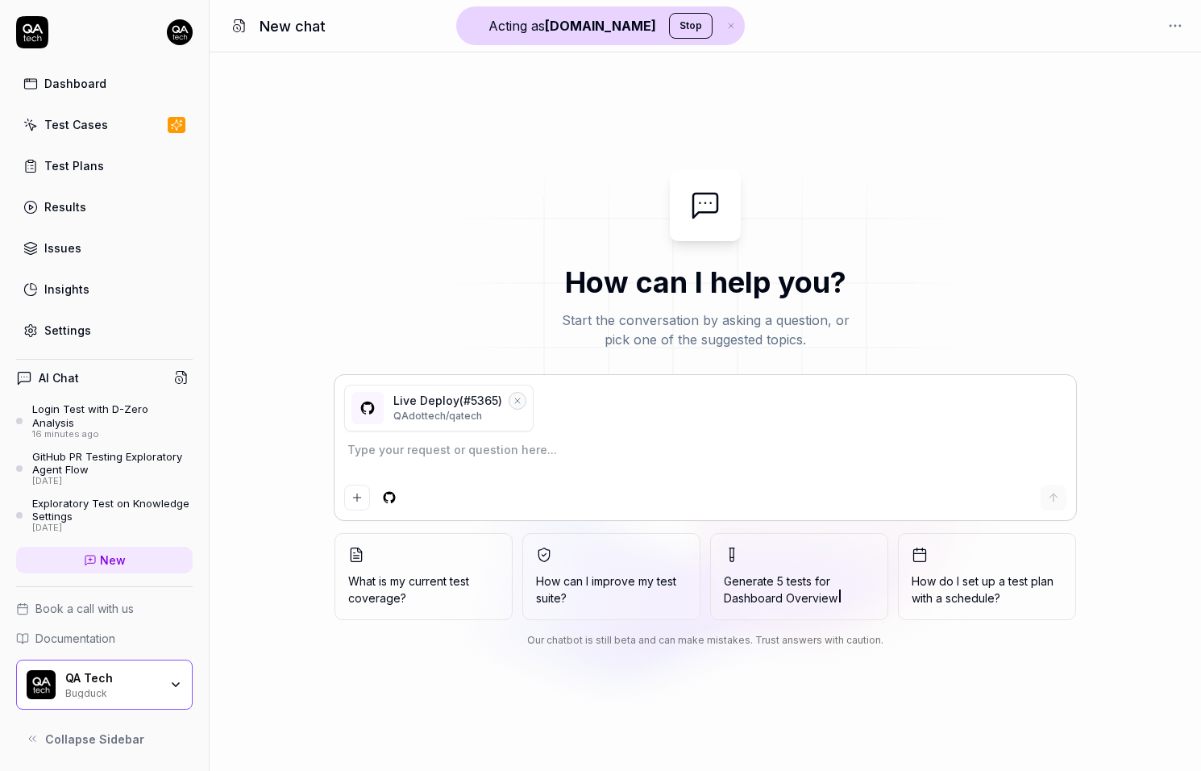
type textarea "*"
click at [397, 454] on textarea at bounding box center [705, 458] width 722 height 40
type textarea "D"
type textarea "*"
type textarea "Do"
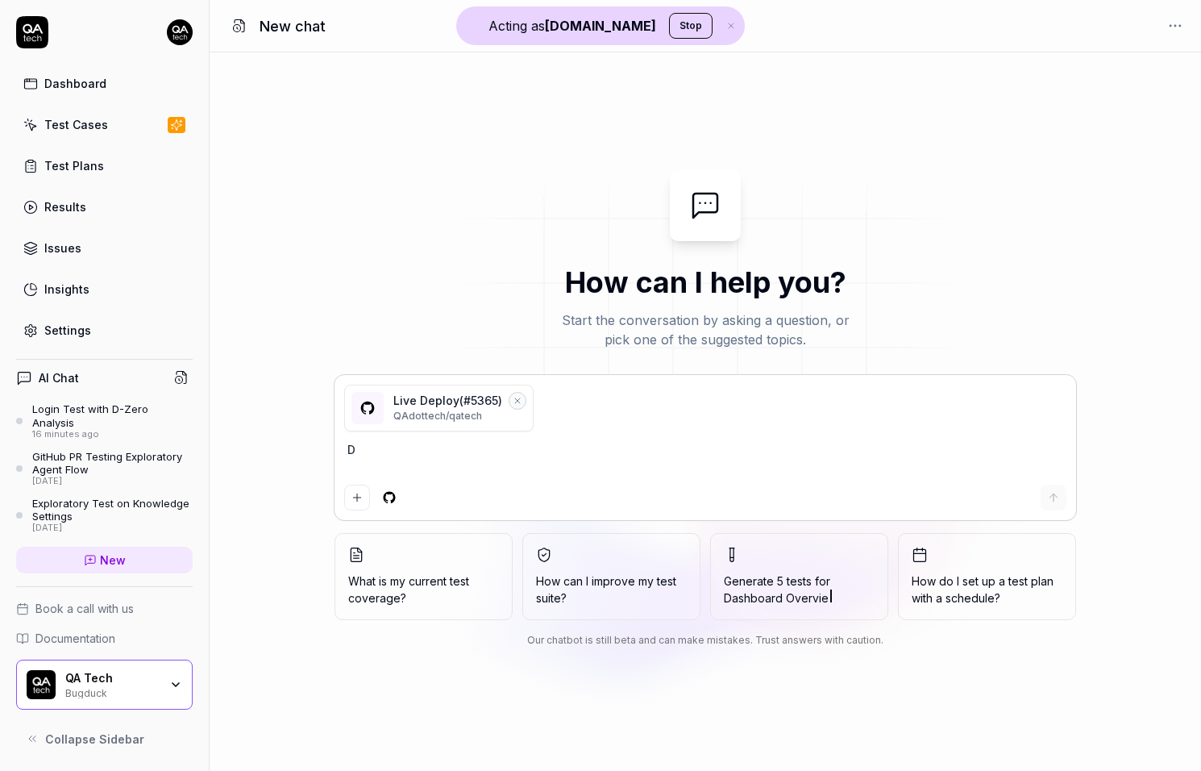
type textarea "*"
type textarea "Do"
type textarea "*"
type textarea "Do a"
type textarea "*"
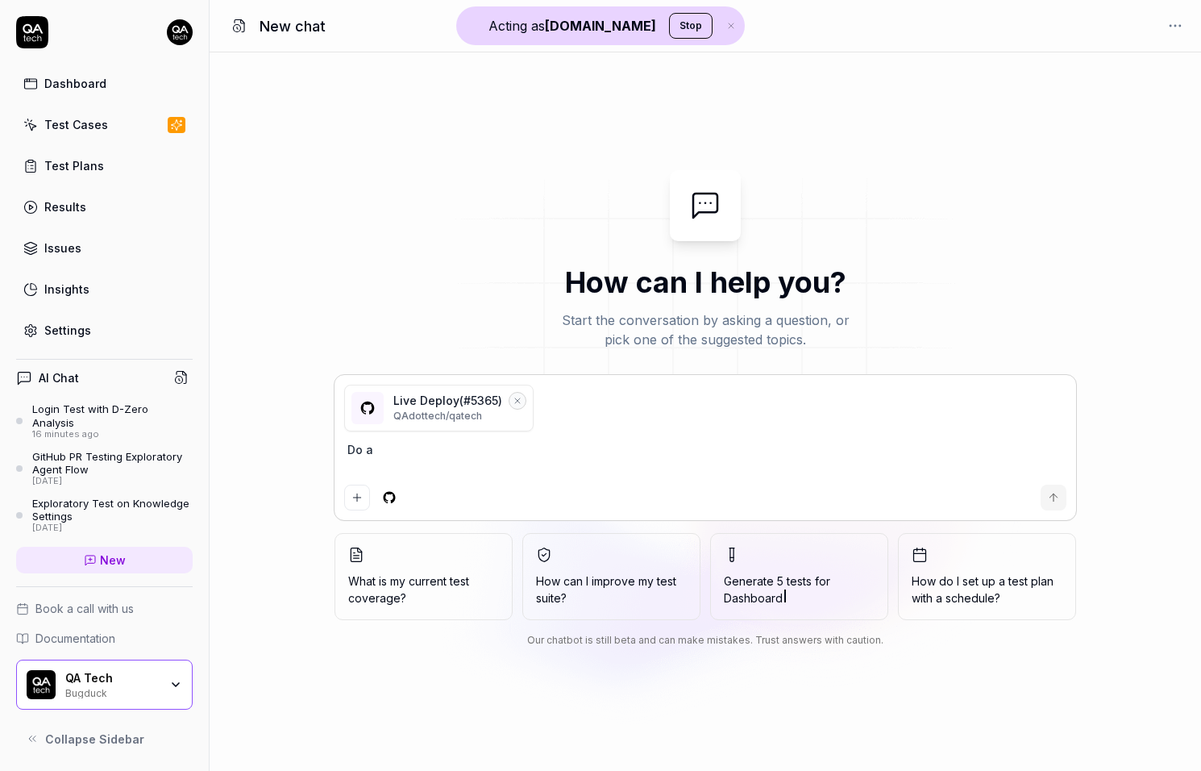
type textarea "Do a"
type textarea "*"
type textarea "Do a r"
type textarea "*"
type textarea "Do a re"
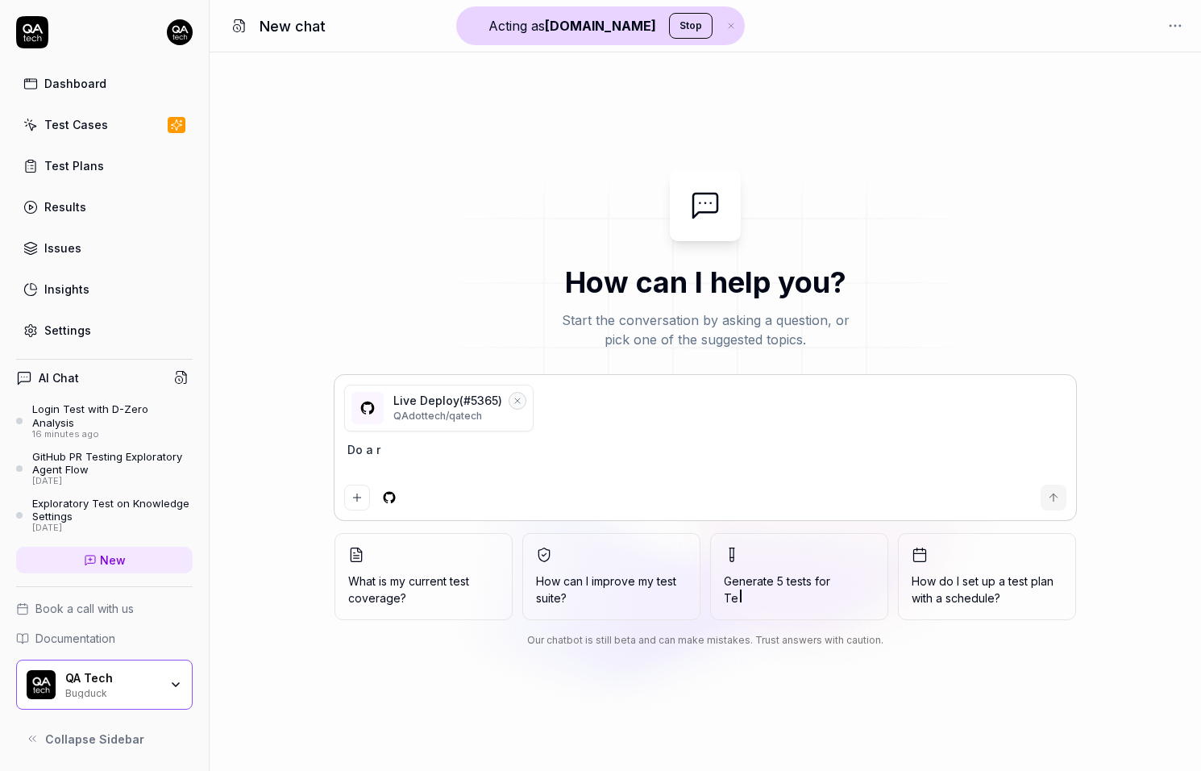
type textarea "*"
type textarea "Do a rev"
type textarea "*"
type textarea "Do a revi"
type textarea "*"
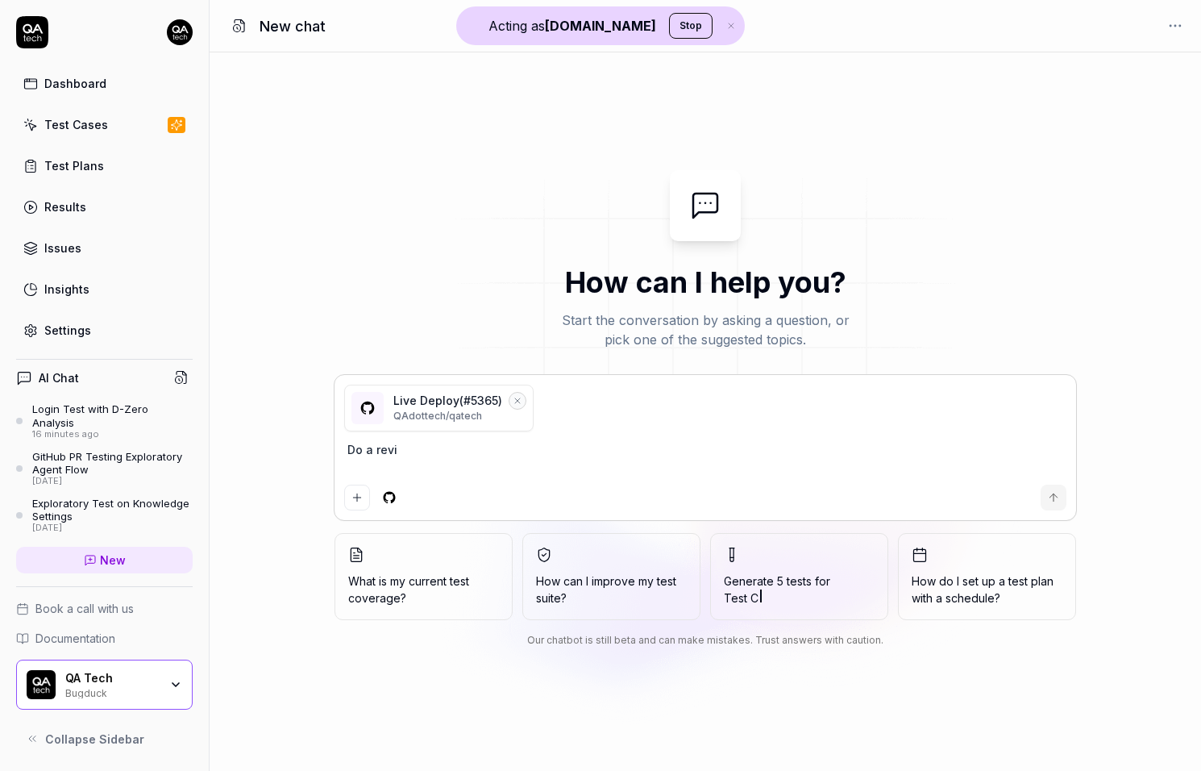
type textarea "Do a revie"
type textarea "*"
type textarea "Do a review"
type textarea "*"
